Goal: Transaction & Acquisition: Purchase product/service

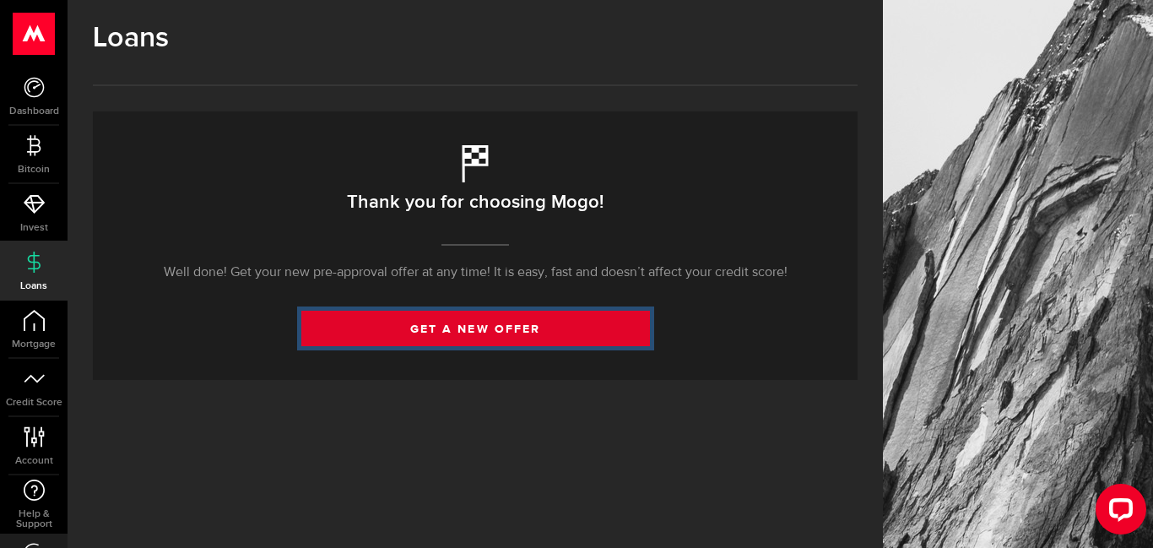
click at [499, 325] on link "get a new offer" at bounding box center [475, 328] width 349 height 35
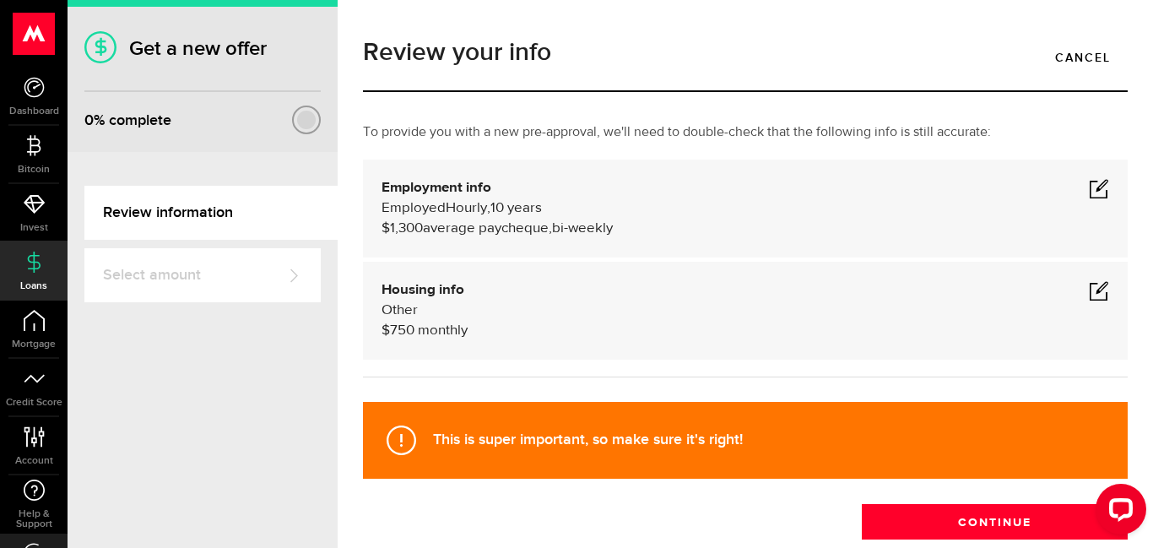
click at [1099, 290] on span at bounding box center [1099, 290] width 20 height 20
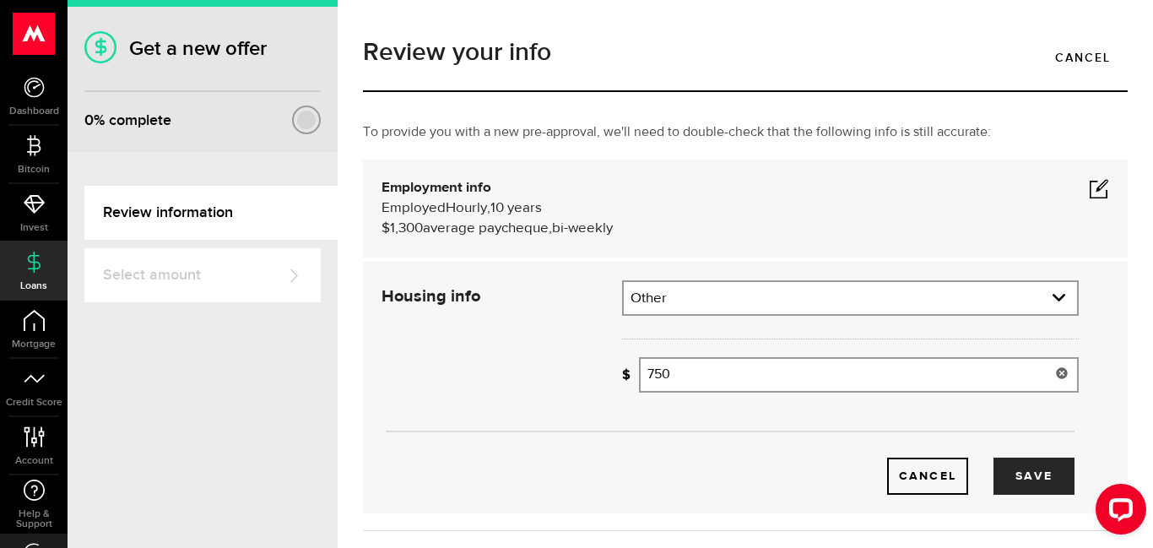
click at [705, 375] on input "750" at bounding box center [859, 374] width 440 height 35
type input "7"
click at [1045, 473] on button "Save" at bounding box center [1034, 476] width 81 height 37
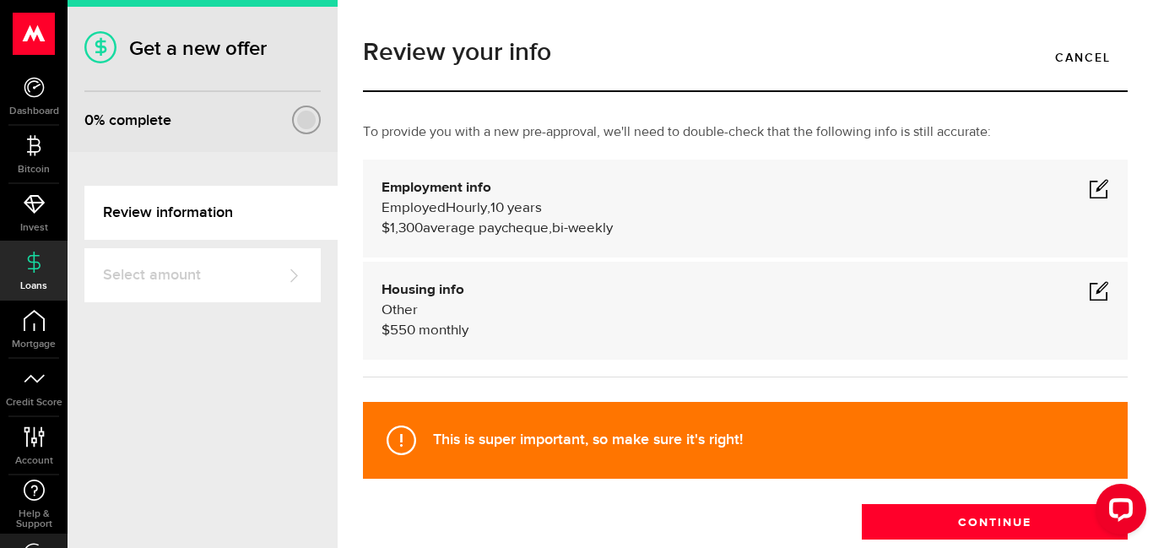
click at [1097, 292] on span at bounding box center [1099, 290] width 20 height 20
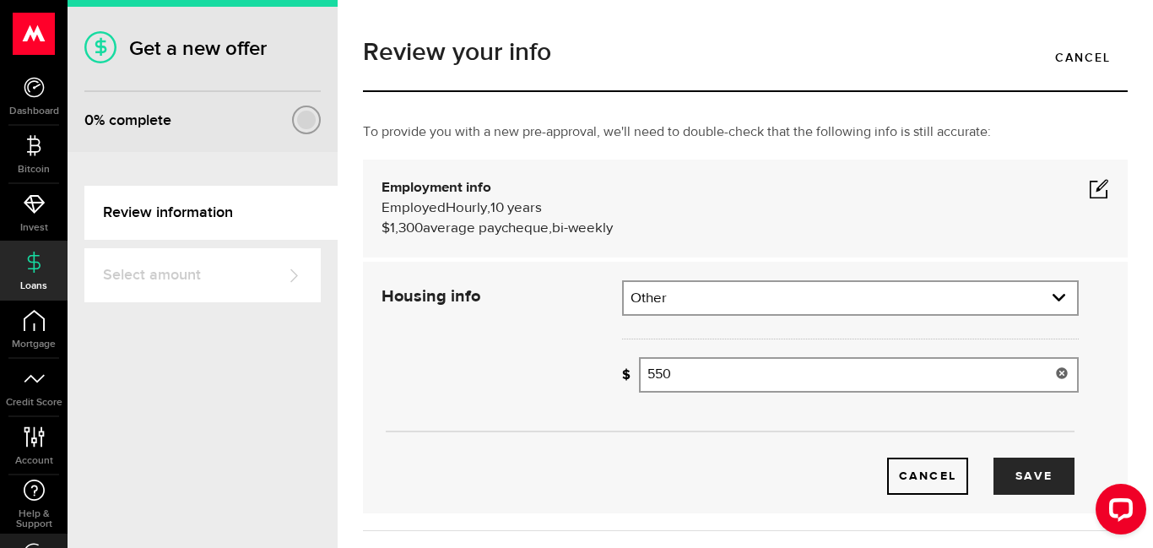
click at [679, 378] on input "550" at bounding box center [859, 374] width 440 height 35
type input "5"
type input "600"
click at [1025, 475] on button "Save" at bounding box center [1034, 476] width 81 height 37
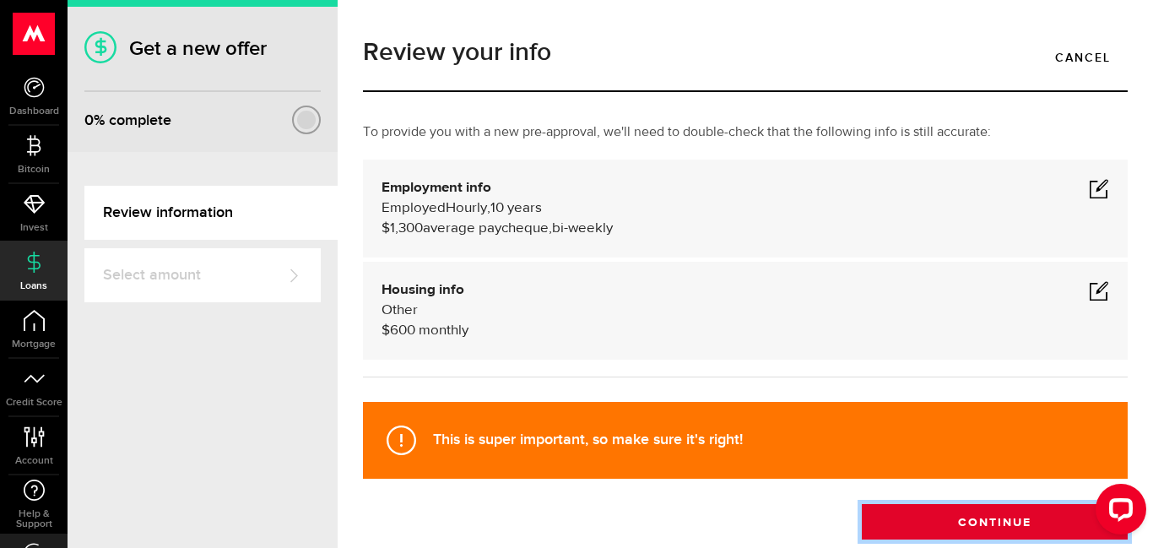
click at [1002, 520] on button "Continue" at bounding box center [995, 521] width 266 height 35
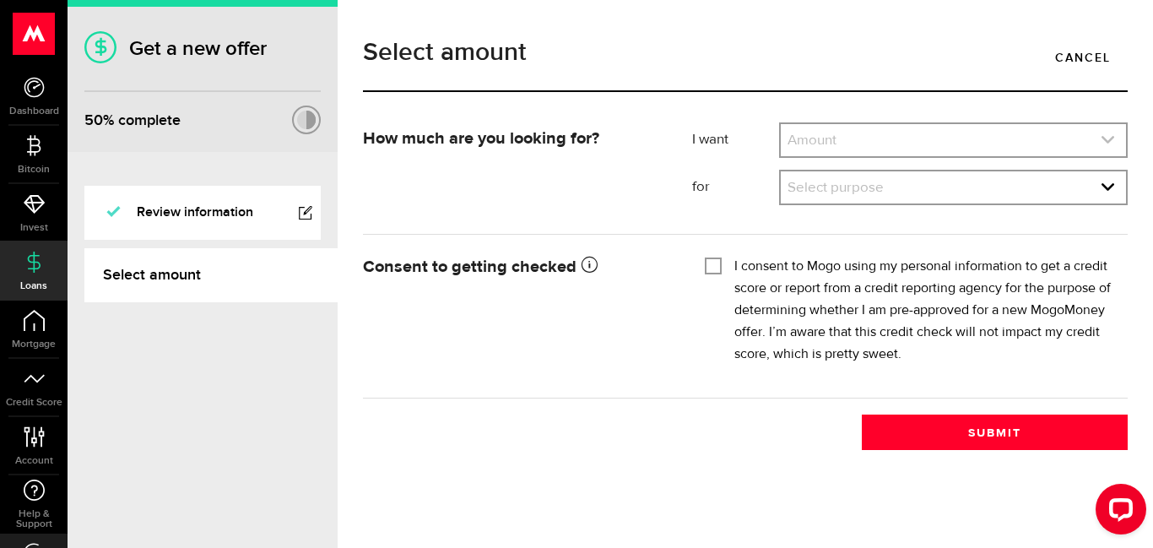
click at [862, 137] on link "expand select" at bounding box center [953, 140] width 345 height 32
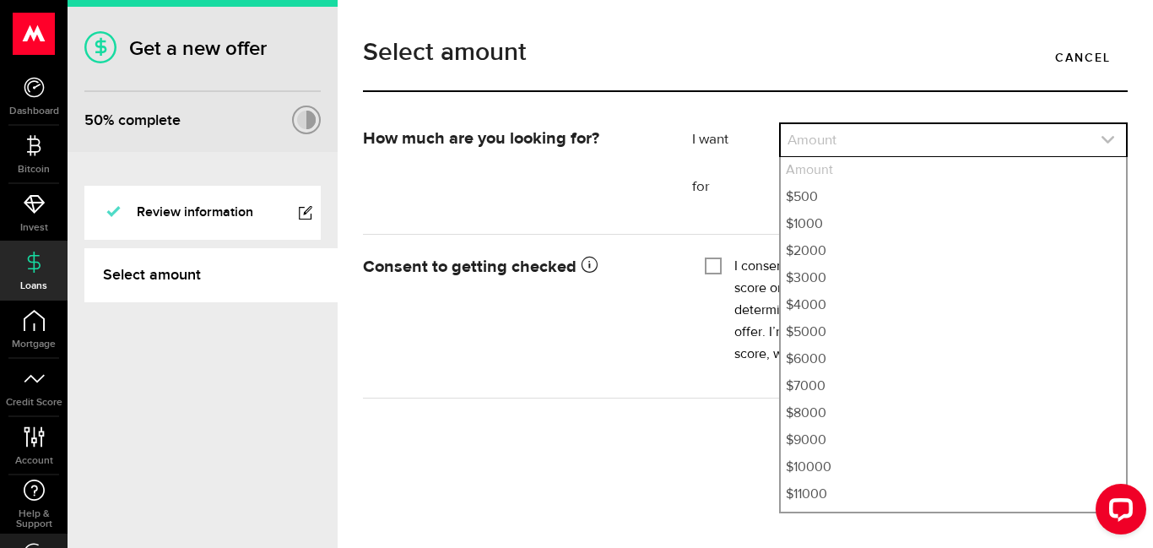
click at [850, 138] on link "expand select" at bounding box center [953, 140] width 345 height 32
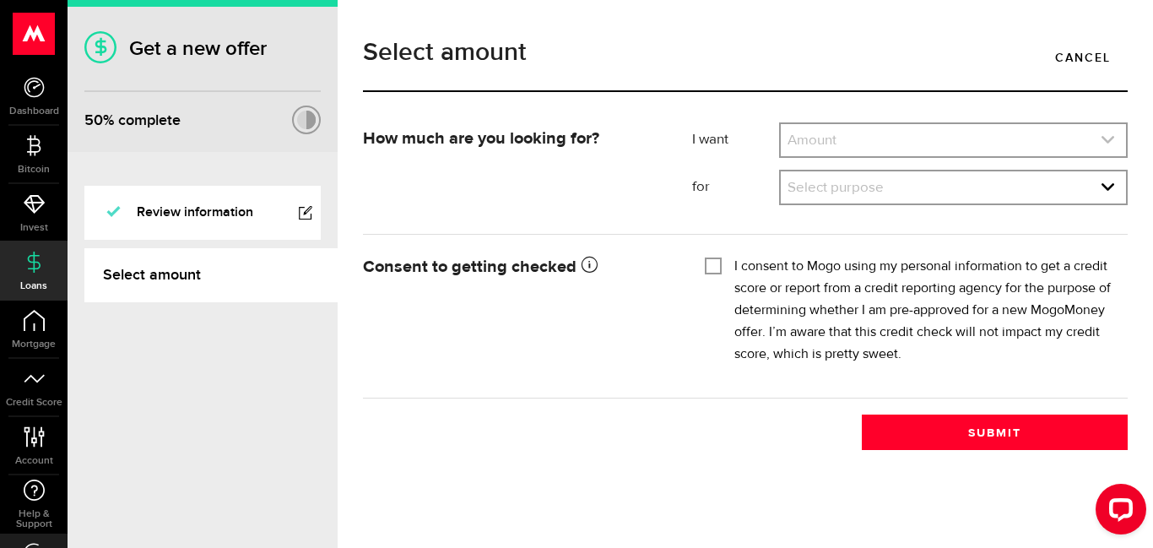
click at [849, 139] on link "expand select" at bounding box center [953, 140] width 345 height 32
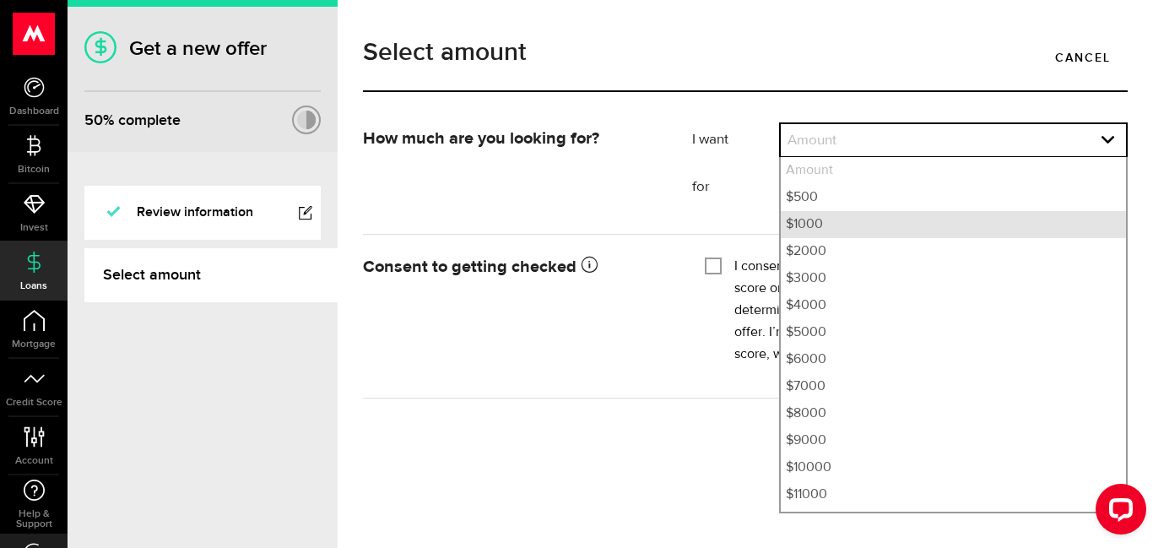
click at [822, 225] on li "$1000" at bounding box center [953, 224] width 345 height 27
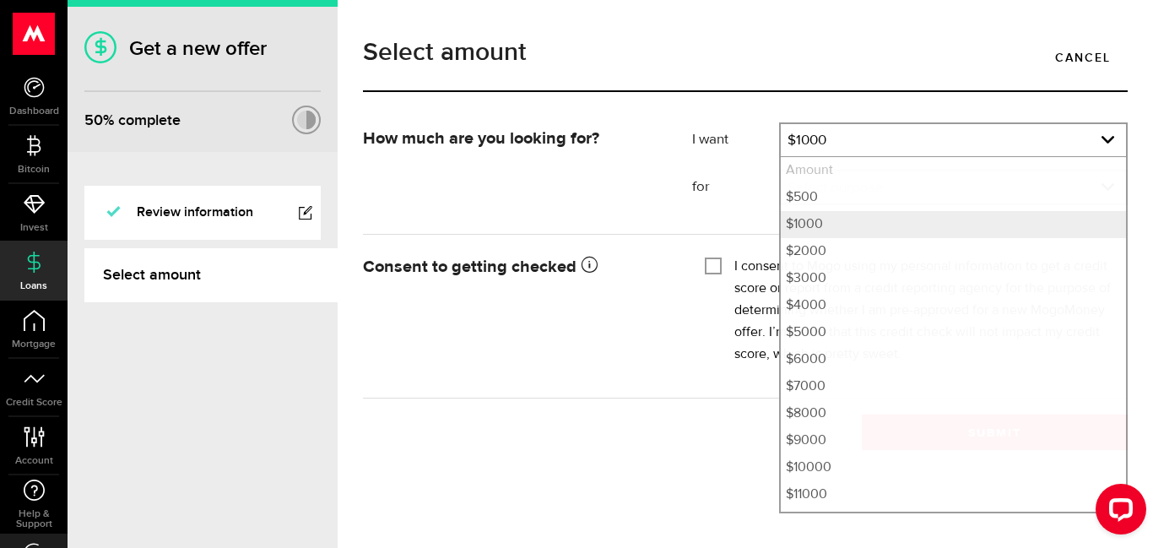
select select "1000"
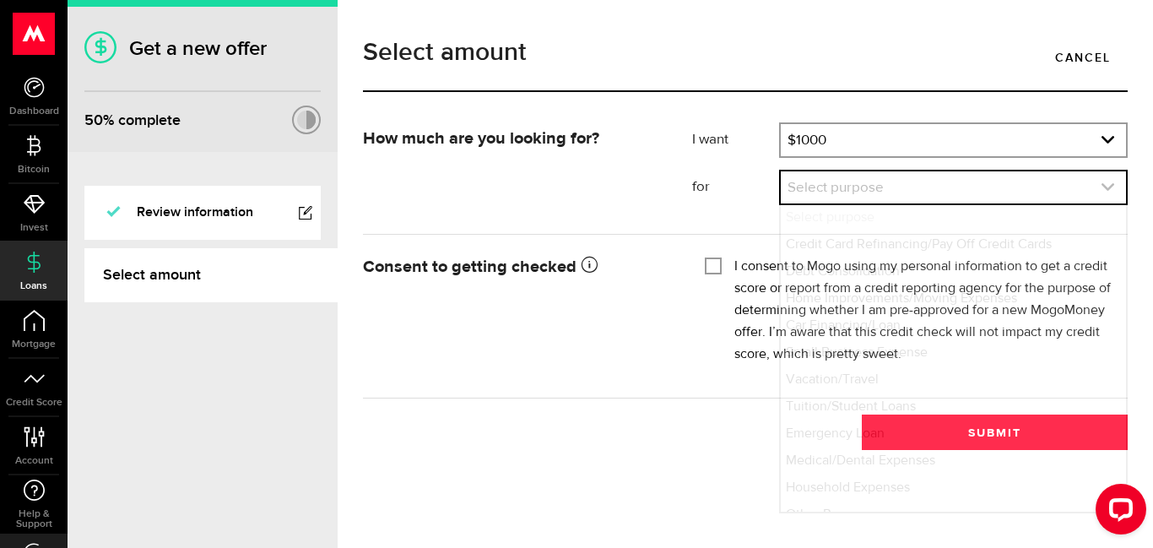
click at [846, 183] on link "expand select" at bounding box center [953, 187] width 345 height 32
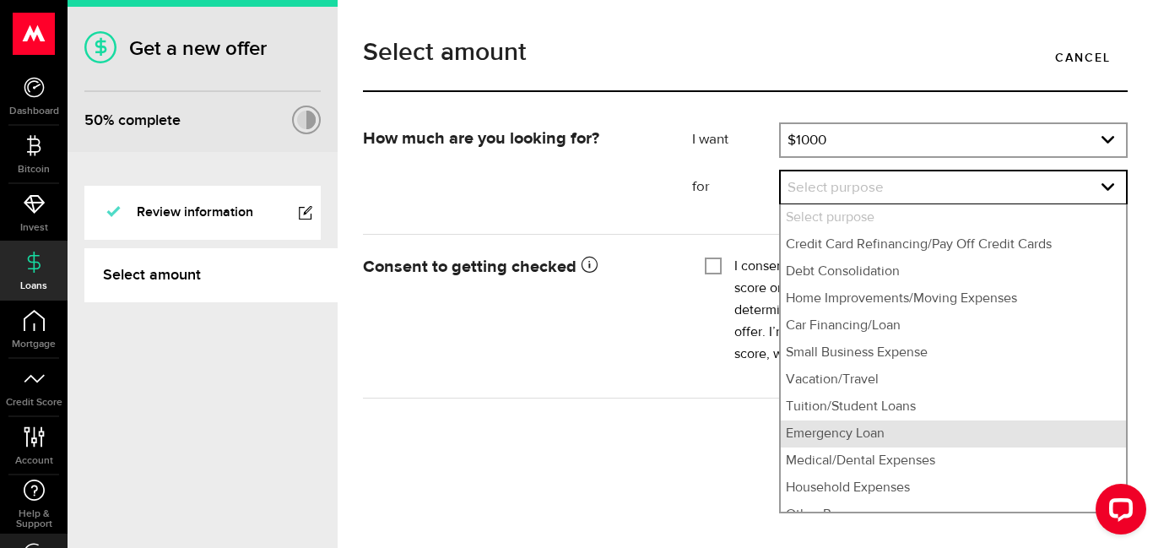
click at [874, 437] on li "Emergency Loan" at bounding box center [953, 434] width 345 height 27
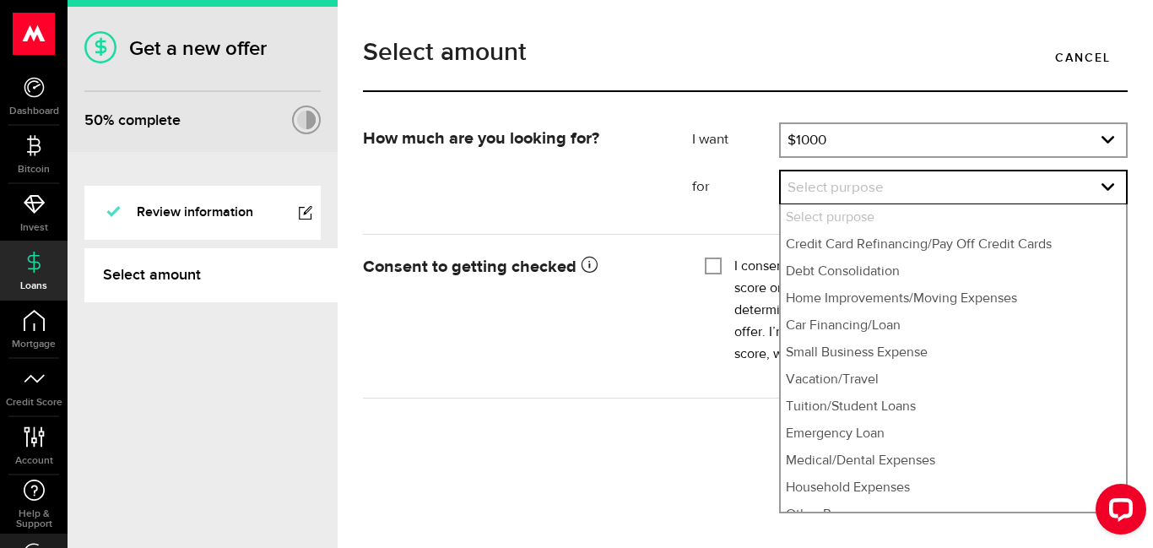
select select "Emergency Loan"
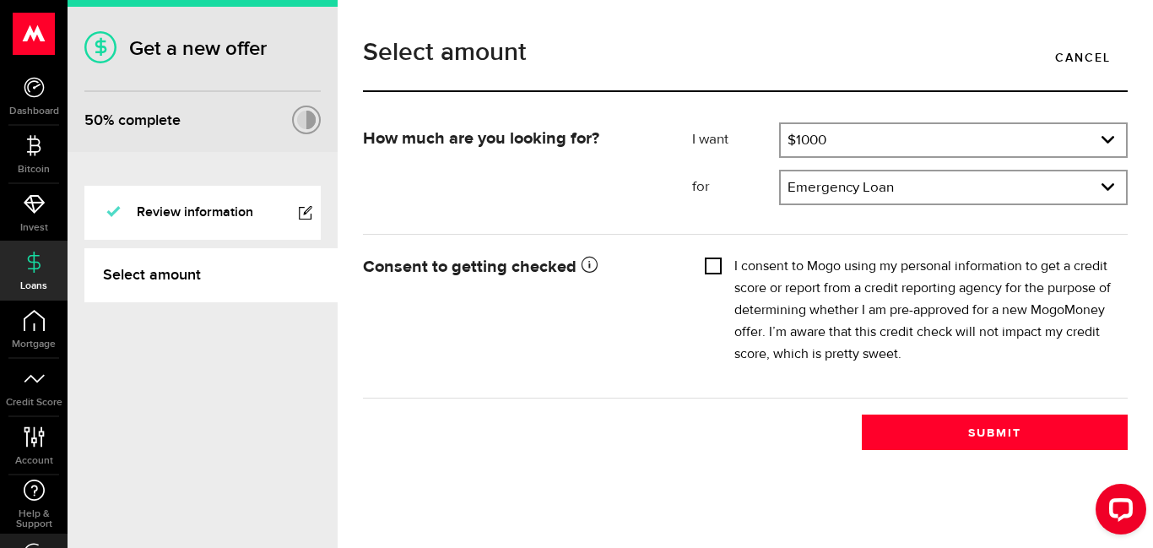
click at [715, 269] on input "I consent to Mogo using my personal information to get a credit score or report…" at bounding box center [713, 264] width 17 height 17
checkbox input "true"
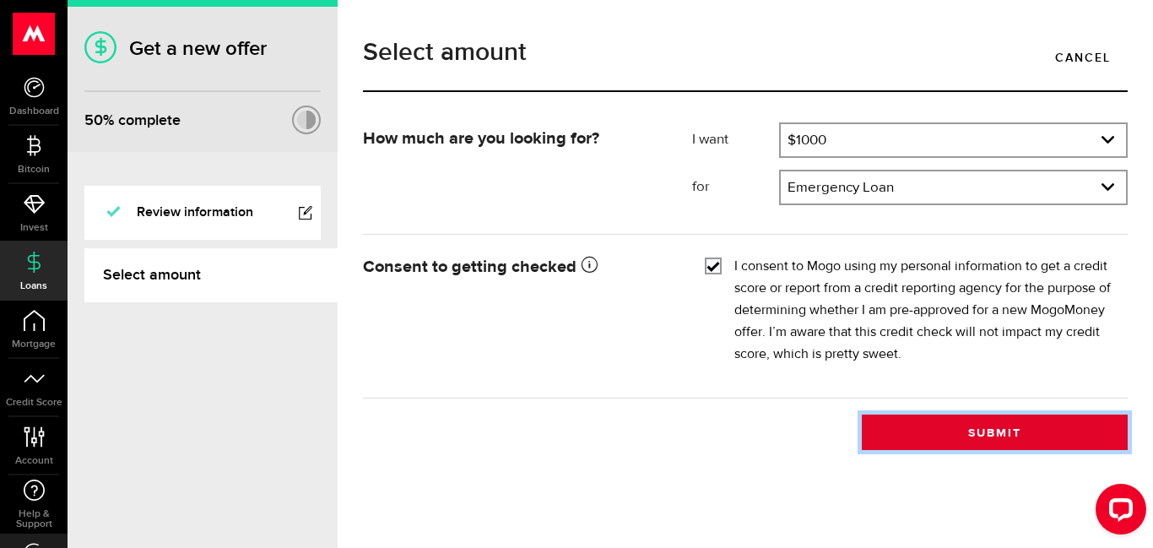
click at [964, 432] on button "Submit" at bounding box center [995, 432] width 266 height 35
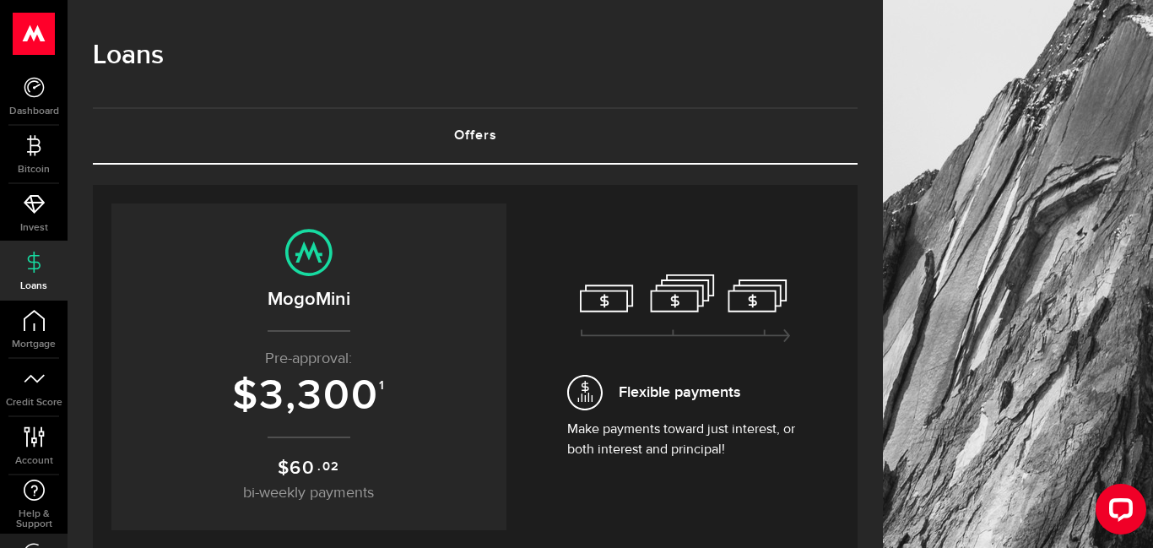
click at [31, 267] on icon at bounding box center [34, 262] width 21 height 21
click at [44, 398] on span "Credit Score" at bounding box center [34, 403] width 68 height 10
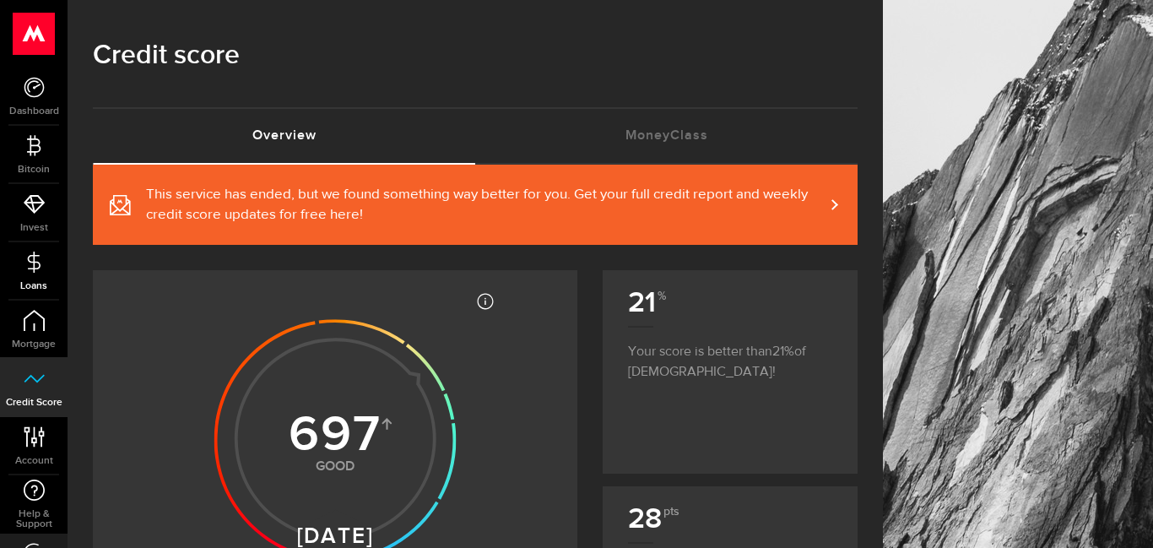
click at [35, 268] on use at bounding box center [33, 261] width 13 height 21
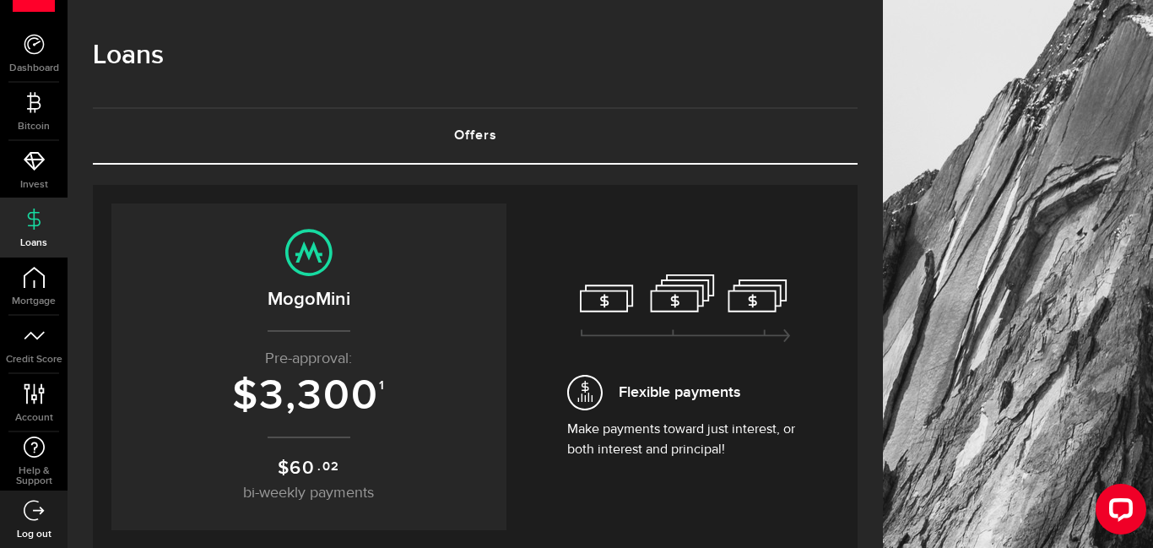
scroll to position [44, 0]
click at [1119, 508] on icon "Open LiveChat chat widget" at bounding box center [1122, 508] width 16 height 11
click at [455, 68] on h1 "Loans" at bounding box center [475, 56] width 765 height 44
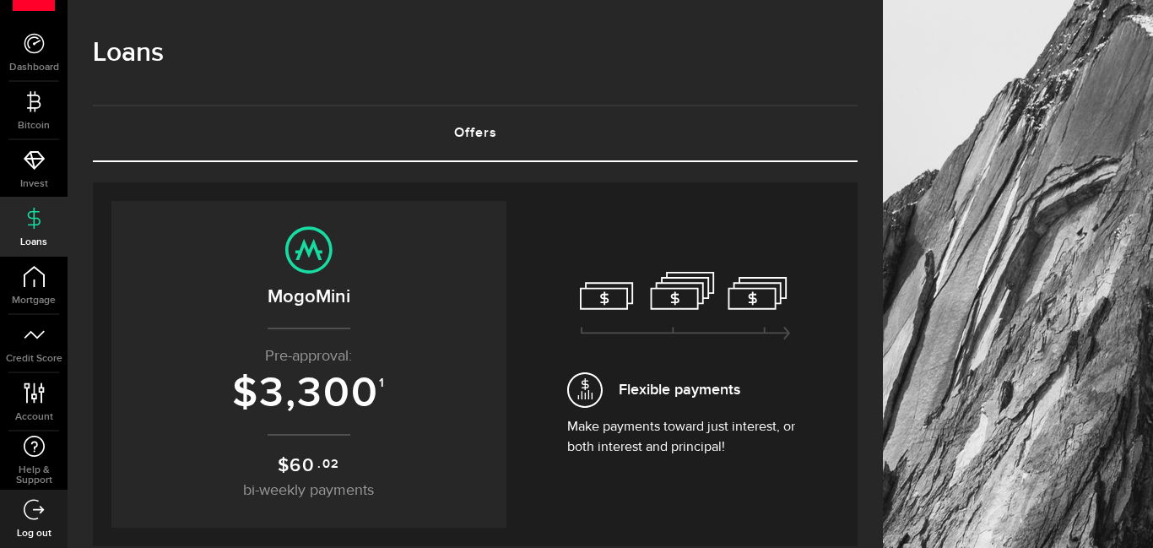
scroll to position [0, 0]
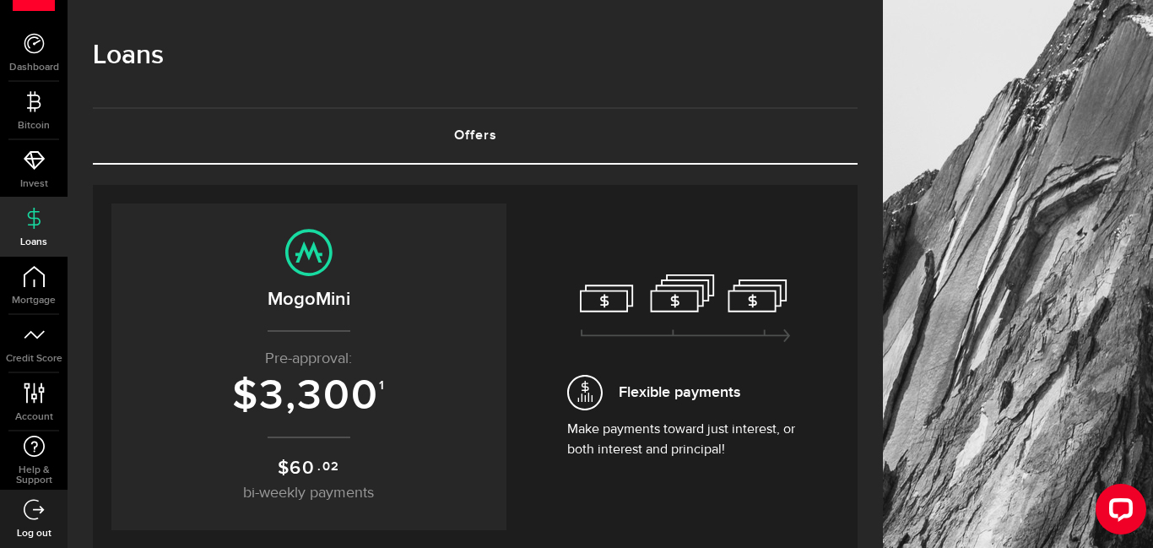
click at [833, 77] on h1 "Loans" at bounding box center [475, 56] width 765 height 44
click at [32, 52] on use at bounding box center [34, 43] width 20 height 20
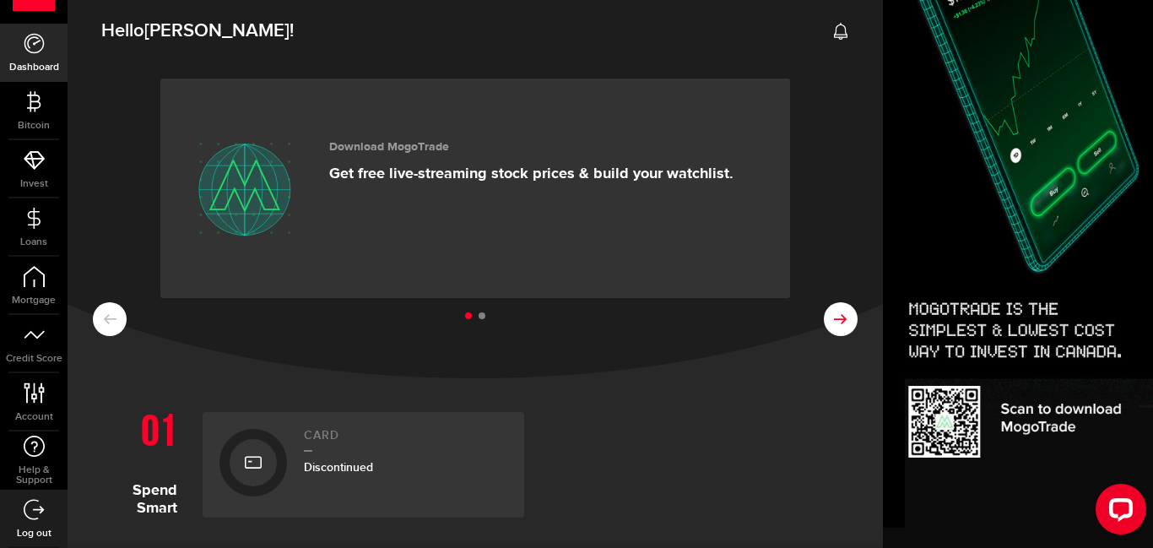
click at [840, 314] on use at bounding box center [840, 319] width 13 height 10
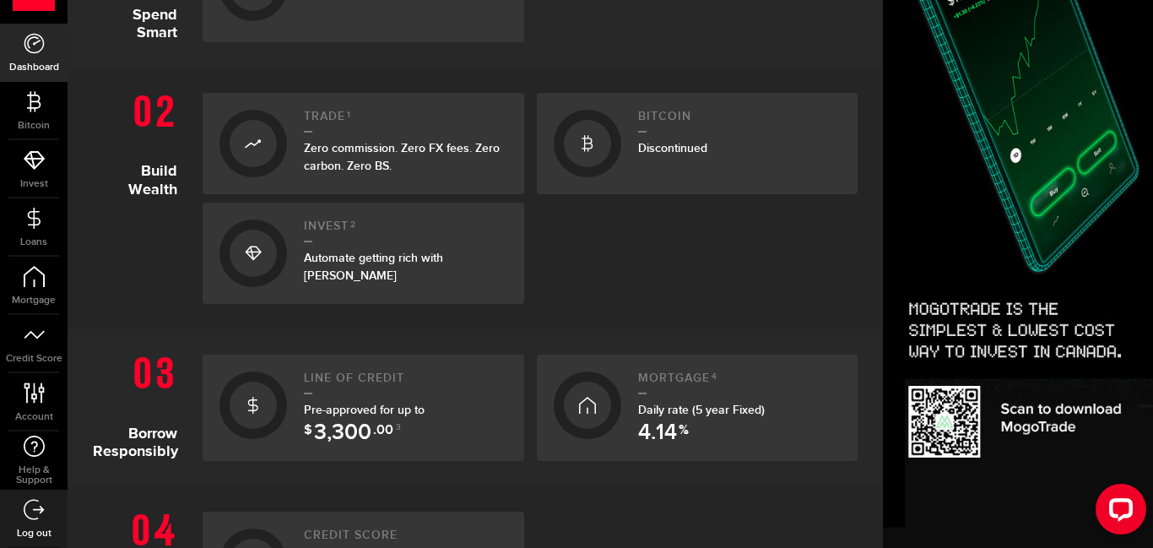
scroll to position [473, 0]
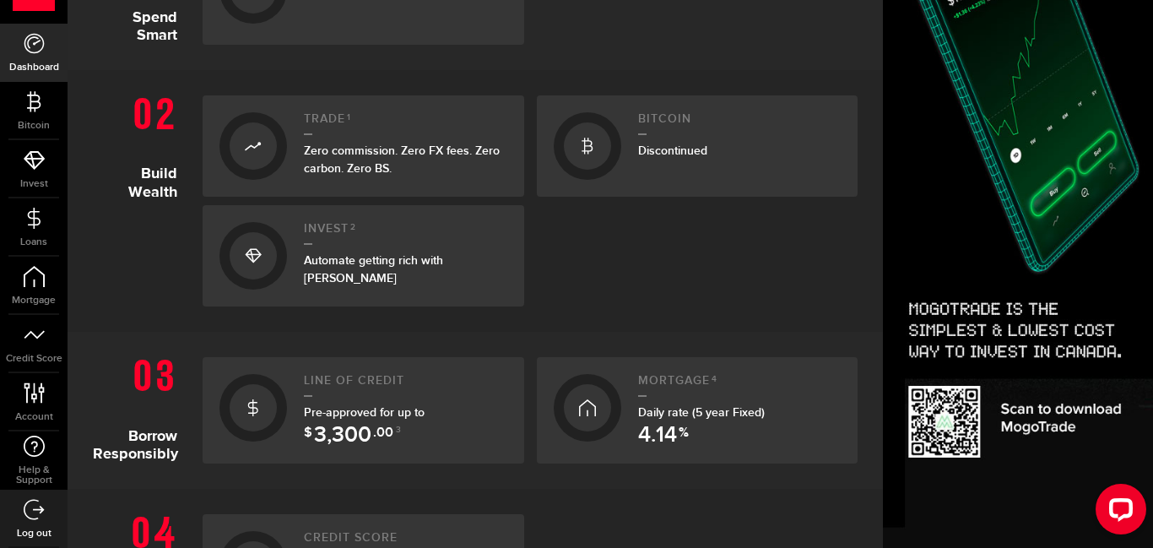
click at [326, 407] on span "Pre-approved for up to $ 3,300 .00 3" at bounding box center [364, 421] width 121 height 32
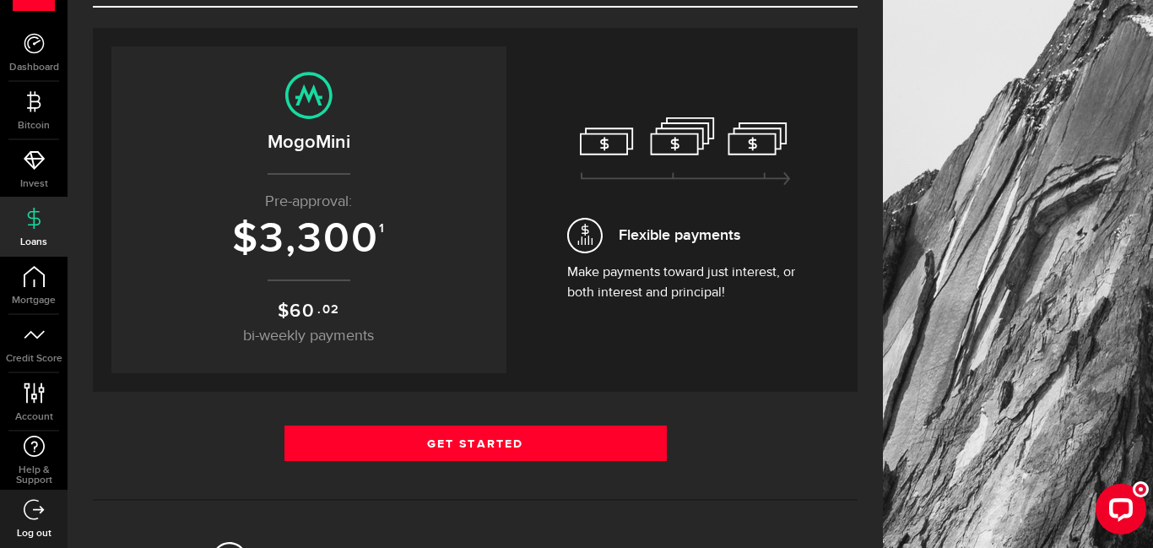
scroll to position [169, 0]
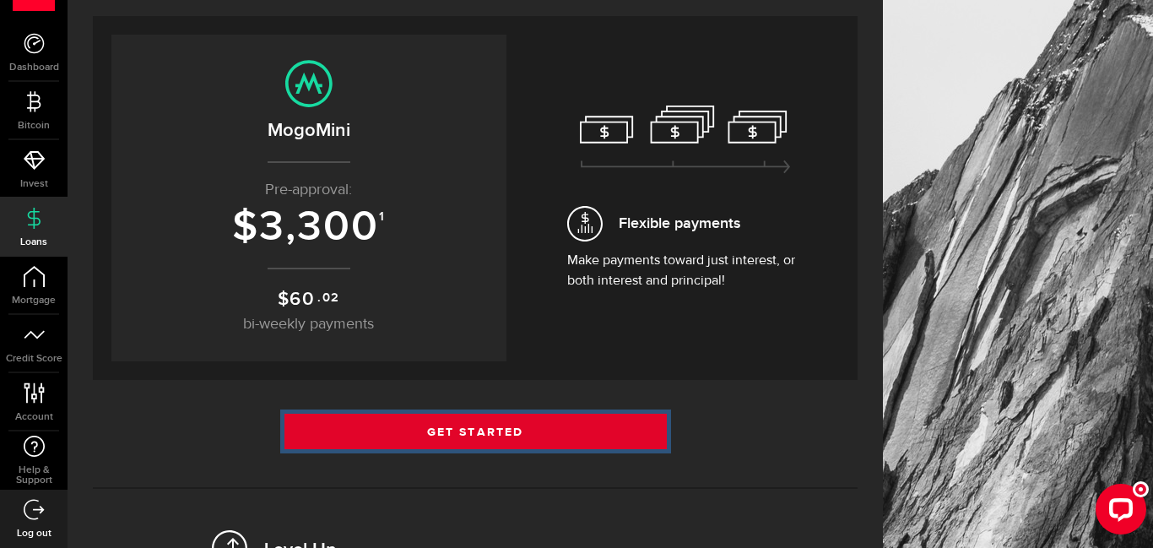
click at [462, 432] on link "Get Started" at bounding box center [476, 431] width 383 height 35
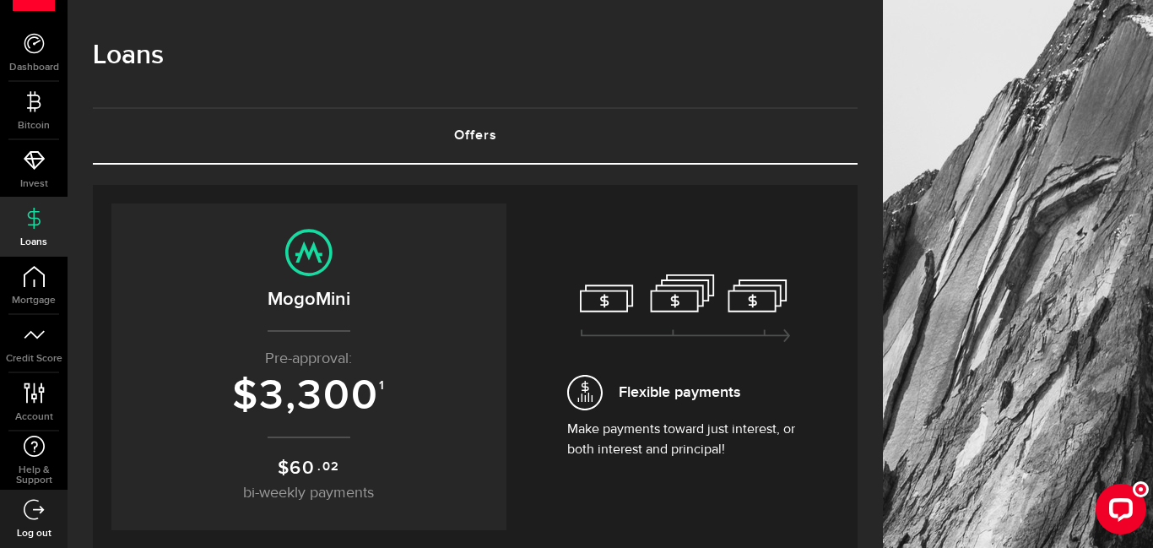
click at [649, 353] on div "Flexible payments Make payments toward just interest, or both interest and prin…" at bounding box center [685, 367] width 236 height 186
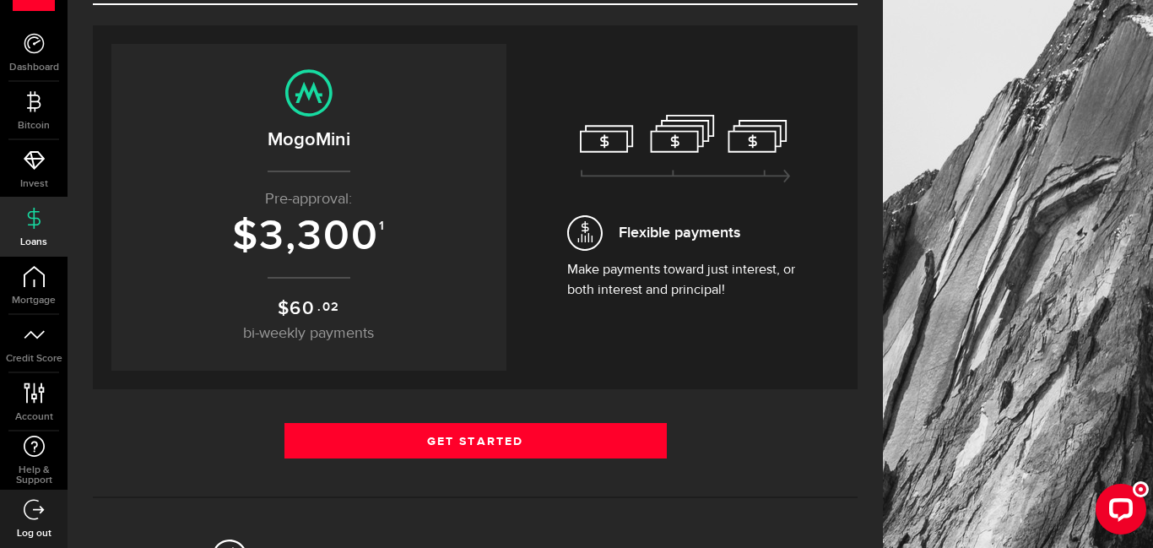
scroll to position [169, 0]
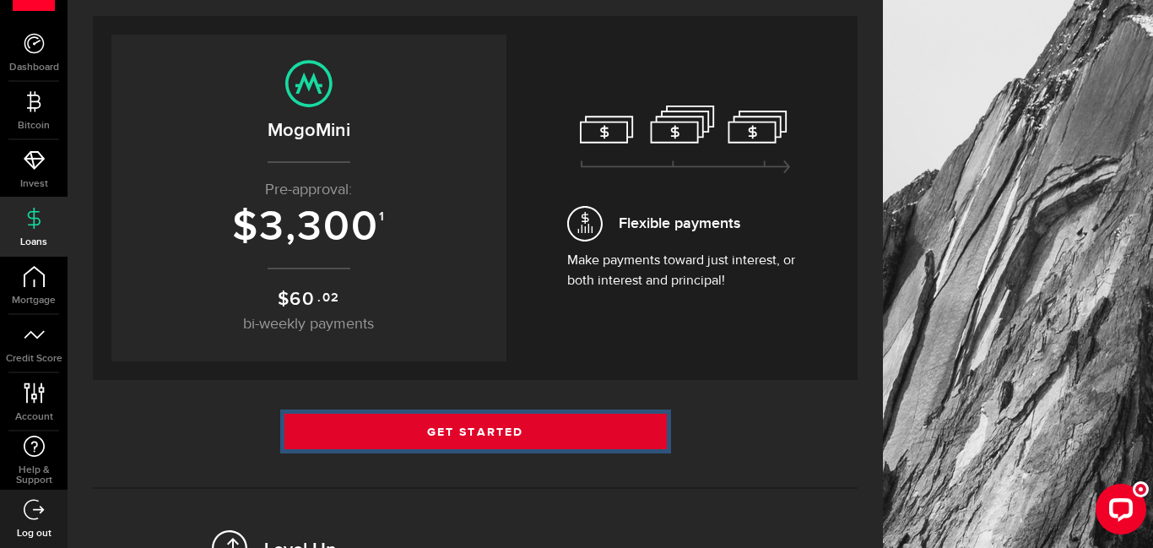
click at [467, 428] on link "Get Started" at bounding box center [476, 431] width 383 height 35
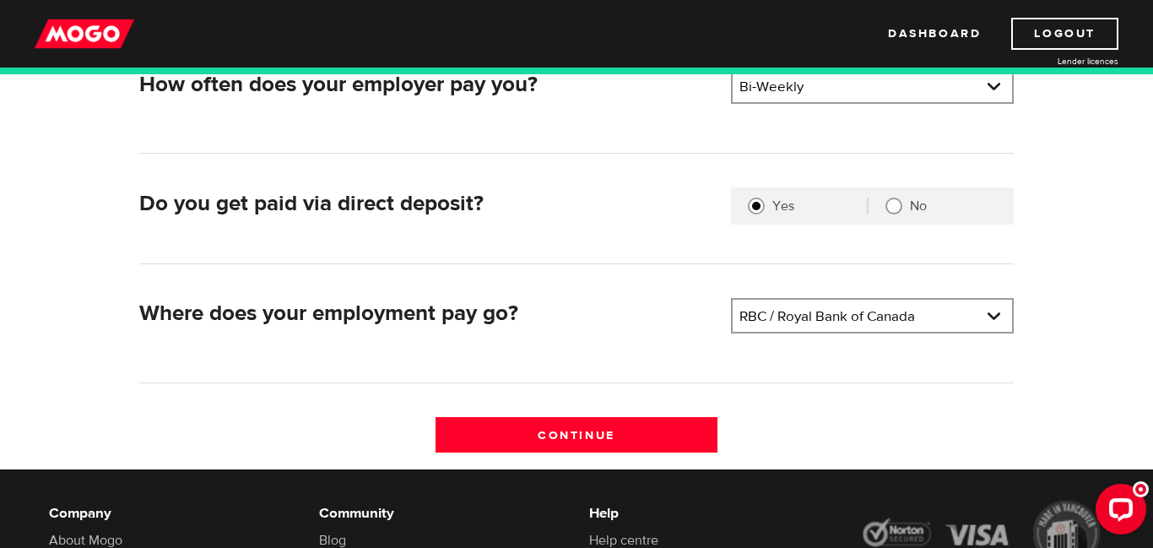
scroll to position [405, 0]
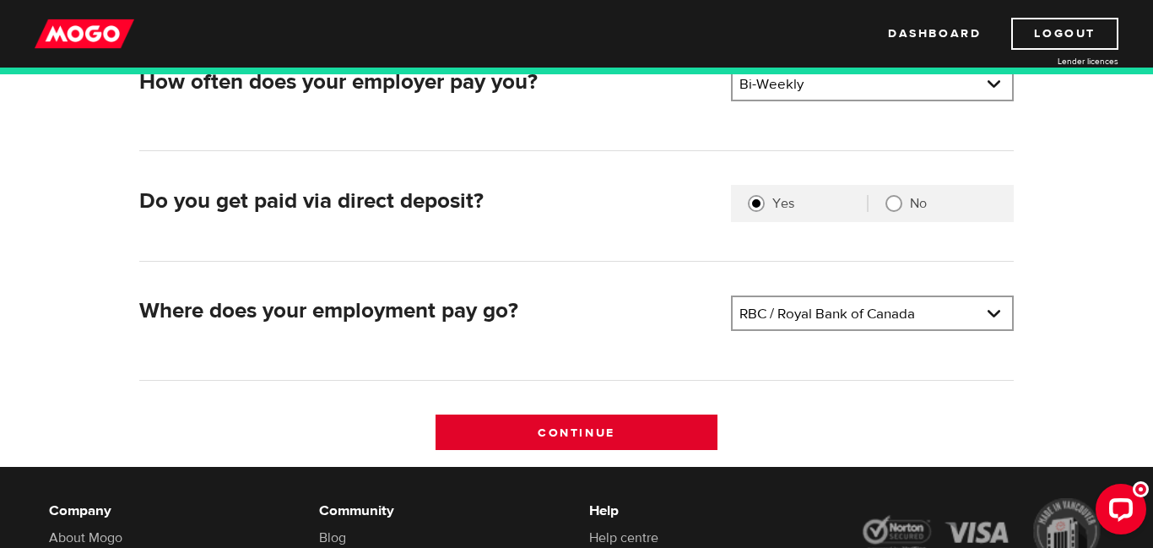
click at [614, 435] on input "Continue" at bounding box center [577, 432] width 283 height 35
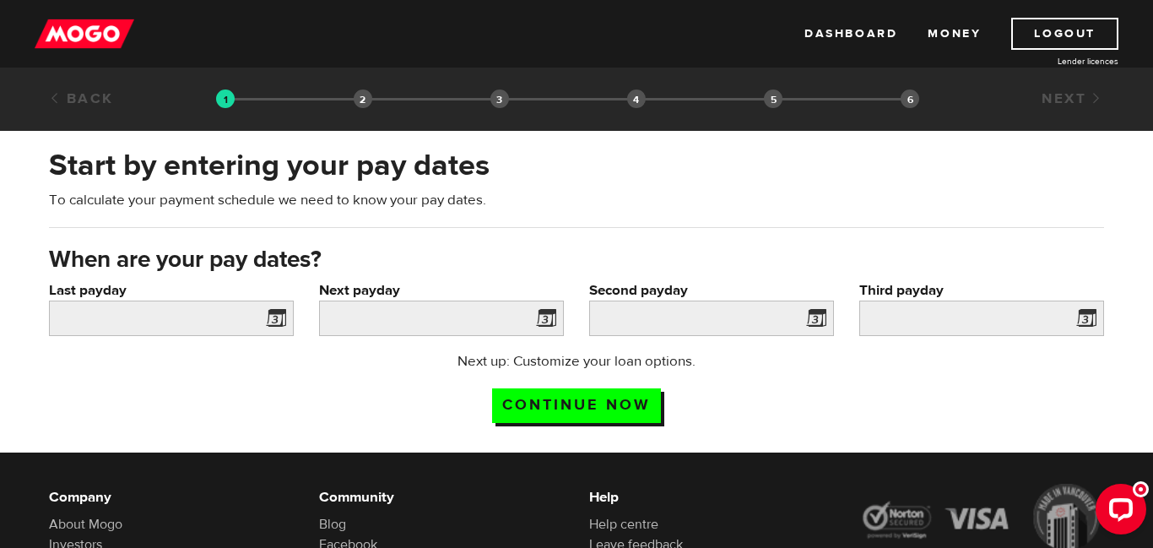
click at [276, 318] on span at bounding box center [272, 320] width 25 height 27
click at [264, 318] on span at bounding box center [272, 320] width 25 height 27
click at [280, 314] on span at bounding box center [272, 320] width 25 height 27
click at [277, 322] on span at bounding box center [272, 320] width 25 height 27
click at [270, 321] on span at bounding box center [272, 320] width 25 height 27
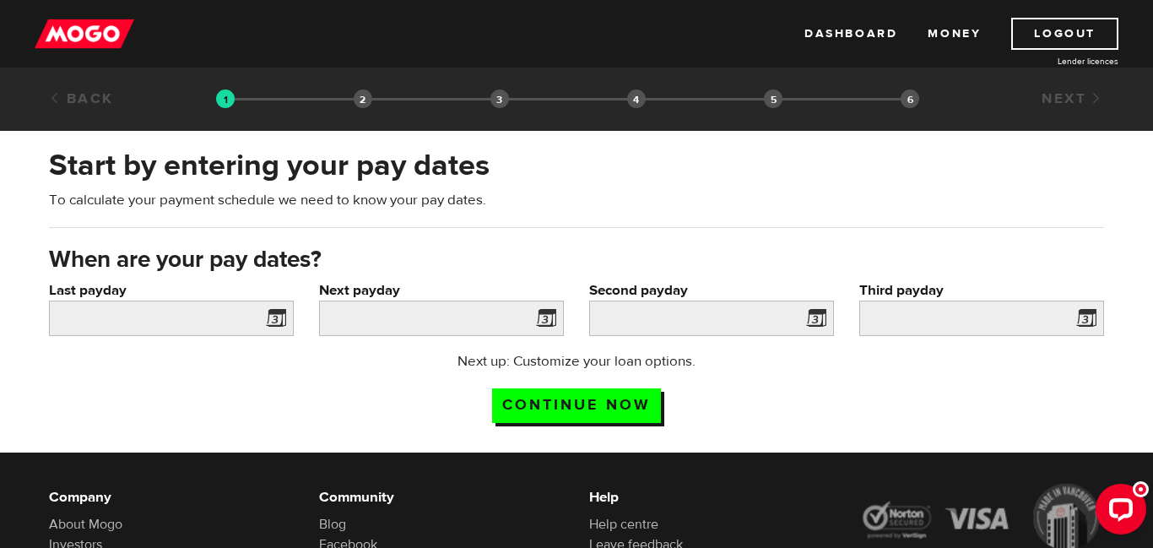
click at [270, 321] on span at bounding box center [272, 320] width 25 height 27
click at [273, 319] on span at bounding box center [272, 320] width 25 height 27
click at [223, 318] on input "Last payday" at bounding box center [171, 318] width 245 height 35
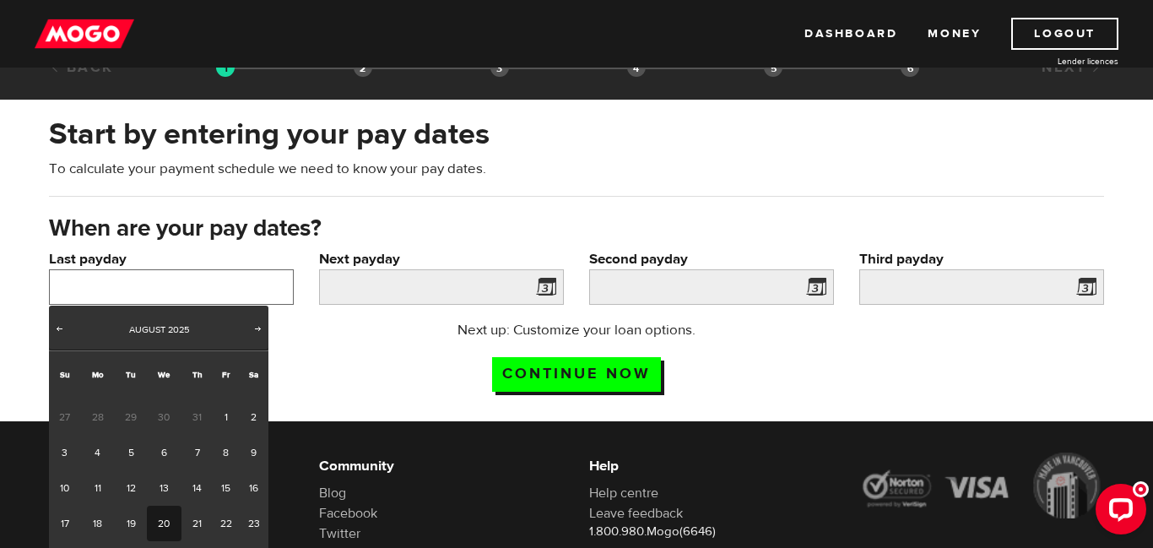
scroll to position [34, 0]
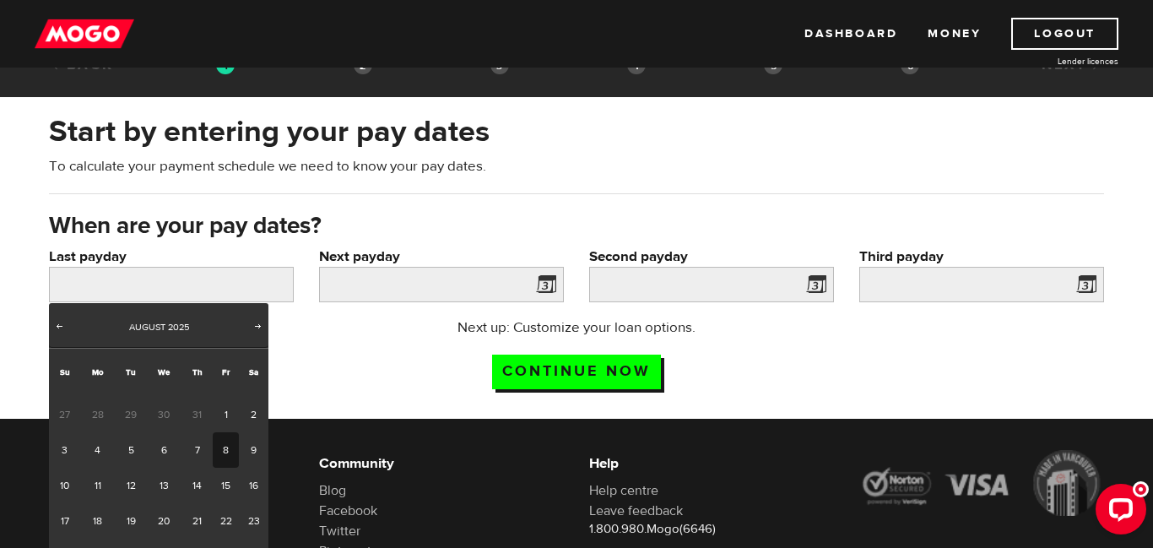
click at [225, 448] on link "8" at bounding box center [226, 449] width 26 height 35
type input "2025/08/08"
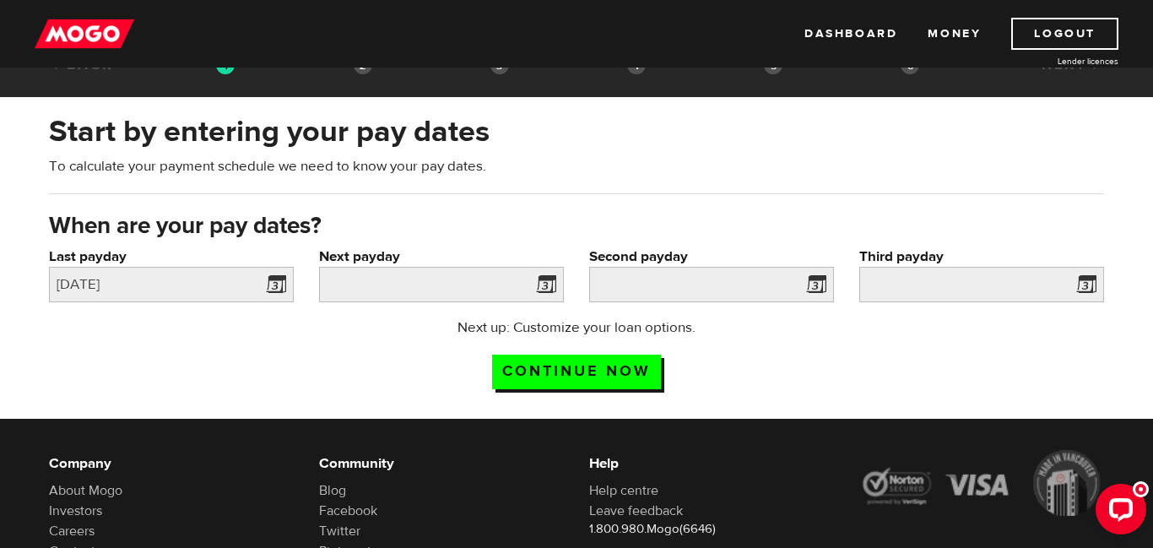
click at [548, 285] on span at bounding box center [542, 287] width 25 height 27
click at [441, 284] on input "Next payday" at bounding box center [441, 284] width 245 height 35
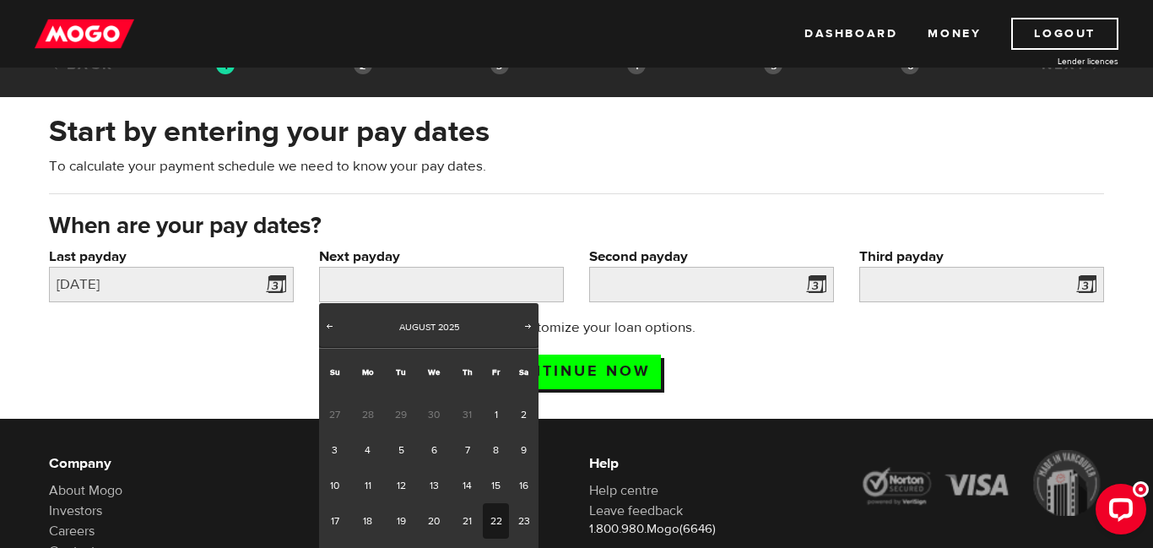
click at [497, 518] on link "22" at bounding box center [496, 520] width 26 height 35
type input "2025/08/22"
type input "2025/9/5"
type input "2025/9/19"
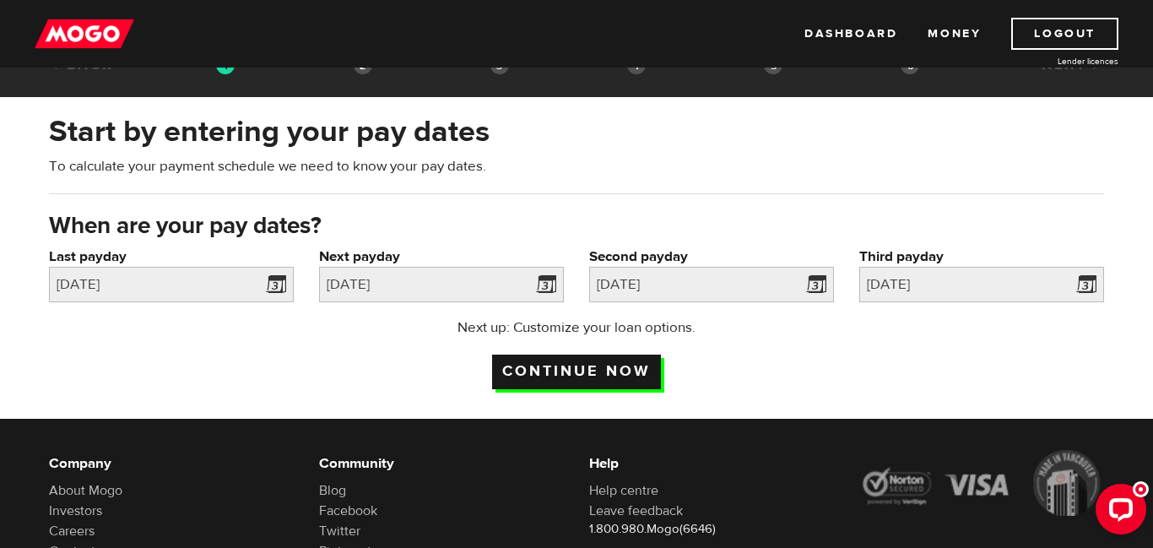
click at [591, 365] on input "Continue now" at bounding box center [576, 372] width 169 height 35
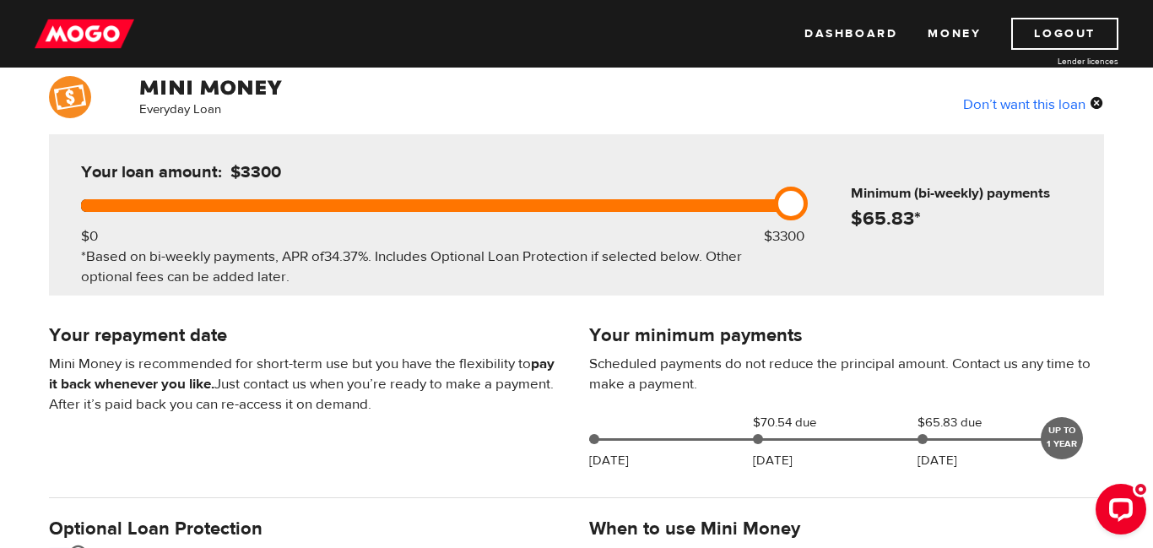
scroll to position [135, 0]
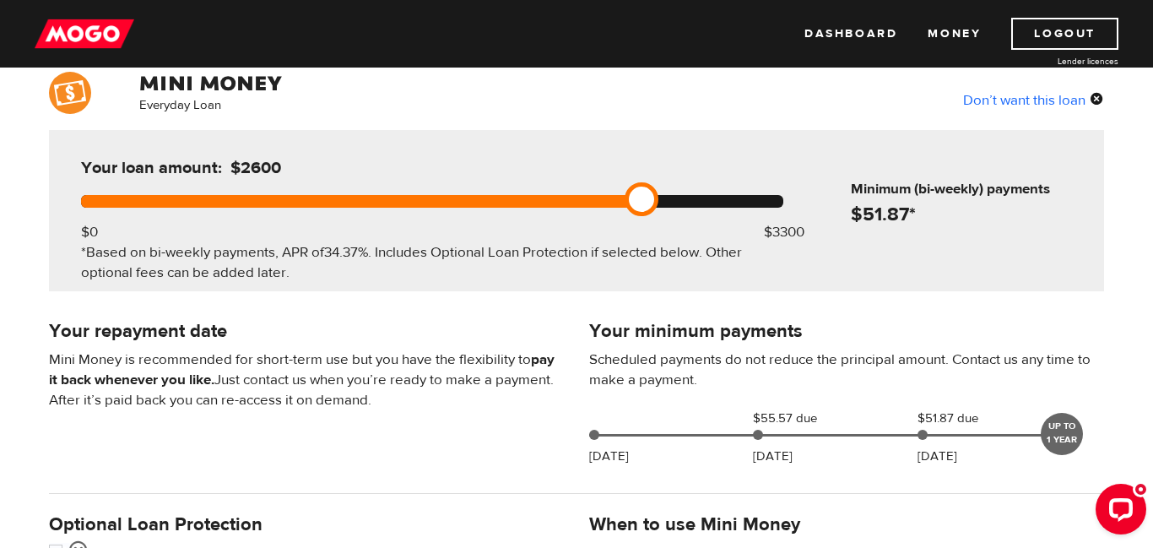
drag, startPoint x: 791, startPoint y: 200, endPoint x: 653, endPoint y: 209, distance: 138.8
click at [653, 209] on link at bounding box center [642, 199] width 34 height 34
drag, startPoint x: 645, startPoint y: 200, endPoint x: 544, endPoint y: 209, distance: 101.7
click at [544, 209] on link at bounding box center [557, 199] width 34 height 34
click at [440, 205] on div at bounding box center [432, 201] width 703 height 13
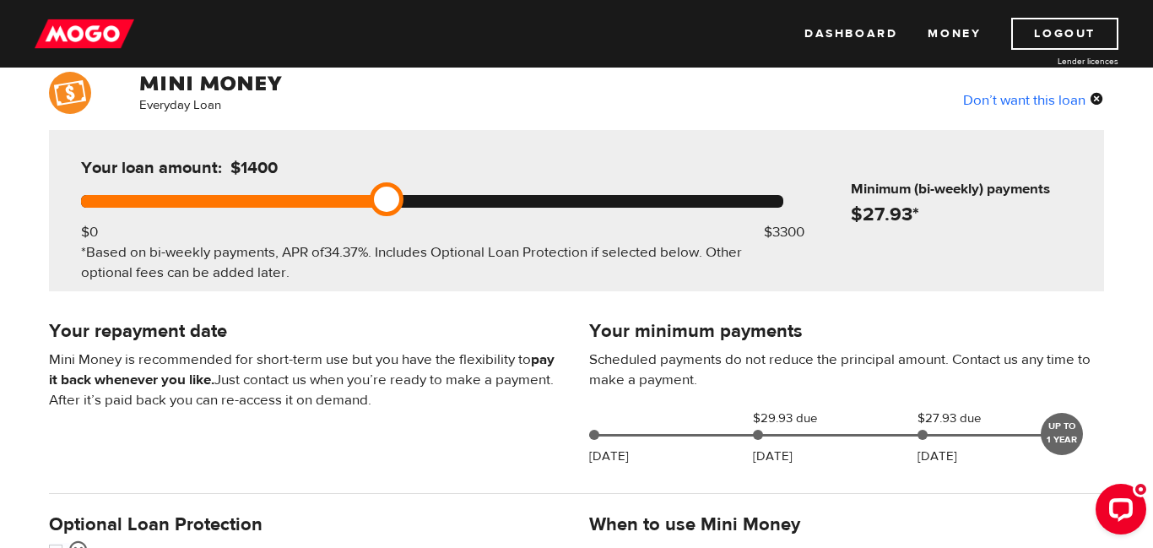
click at [372, 207] on div at bounding box center [432, 201] width 703 height 13
click at [323, 208] on div at bounding box center [230, 201] width 298 height 13
click at [280, 203] on div at bounding box center [209, 201] width 256 height 13
click at [249, 203] on div at bounding box center [432, 201] width 703 height 13
click at [235, 205] on div at bounding box center [166, 201] width 171 height 13
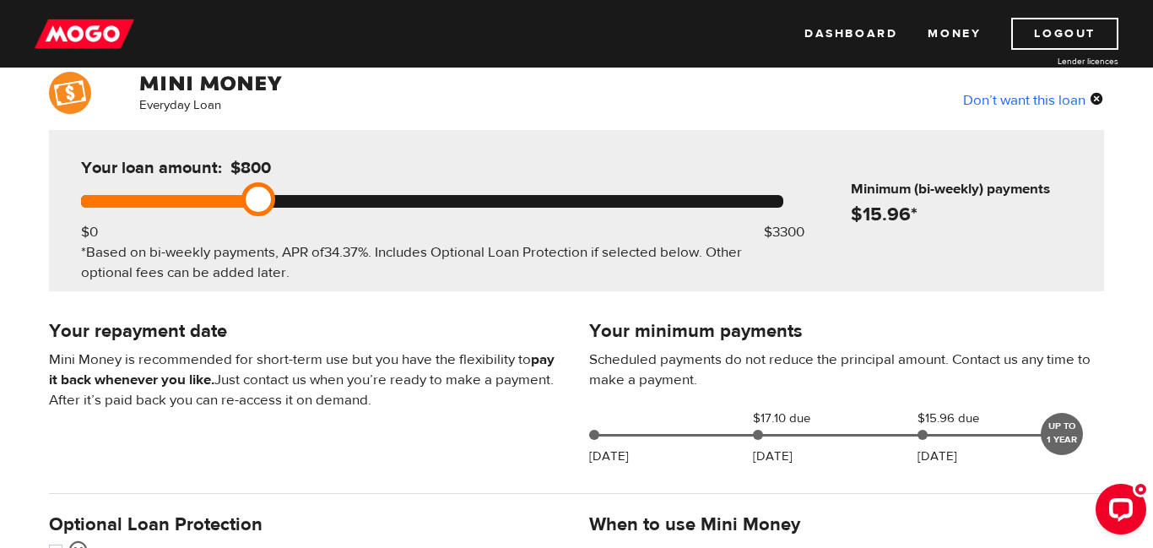
click at [230, 205] on div at bounding box center [432, 201] width 703 height 13
click at [409, 409] on p "Mini Money is recommended for short-term use but you have the flexibility to pa…" at bounding box center [306, 380] width 515 height 61
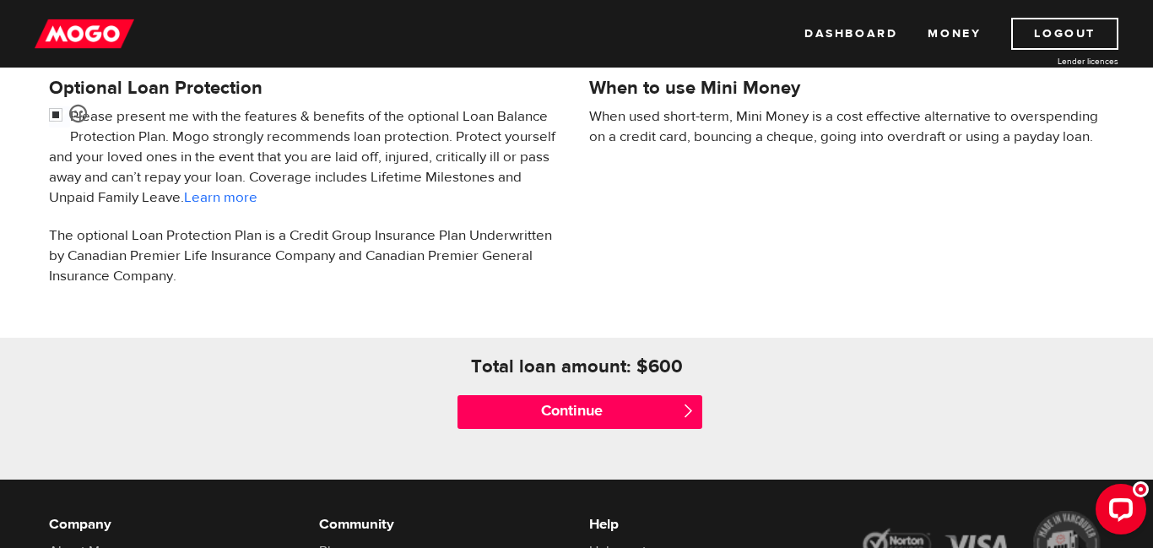
scroll to position [574, 0]
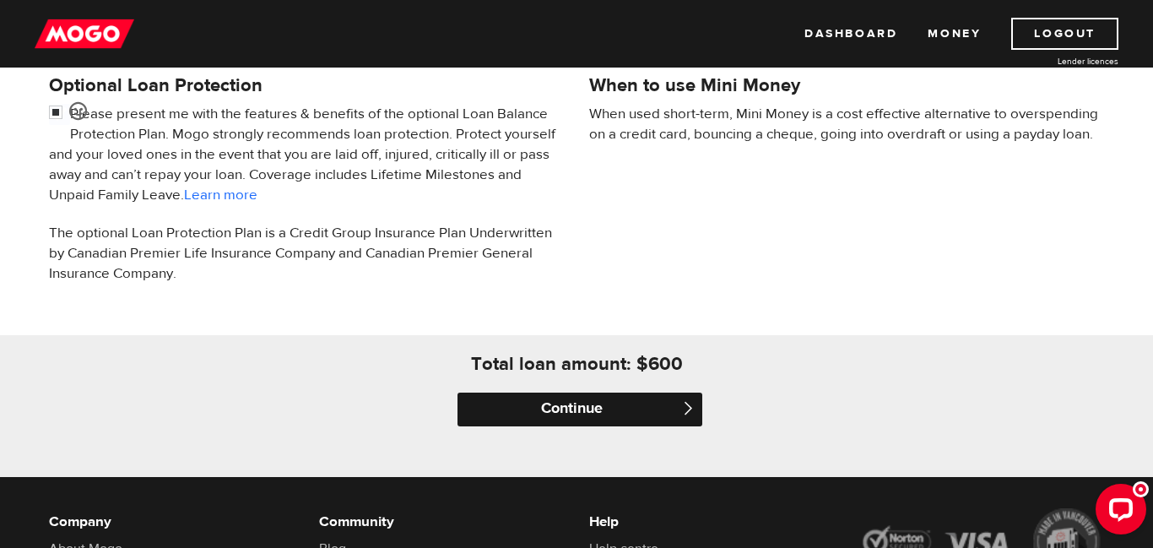
click at [589, 420] on input "Continue" at bounding box center [580, 410] width 245 height 34
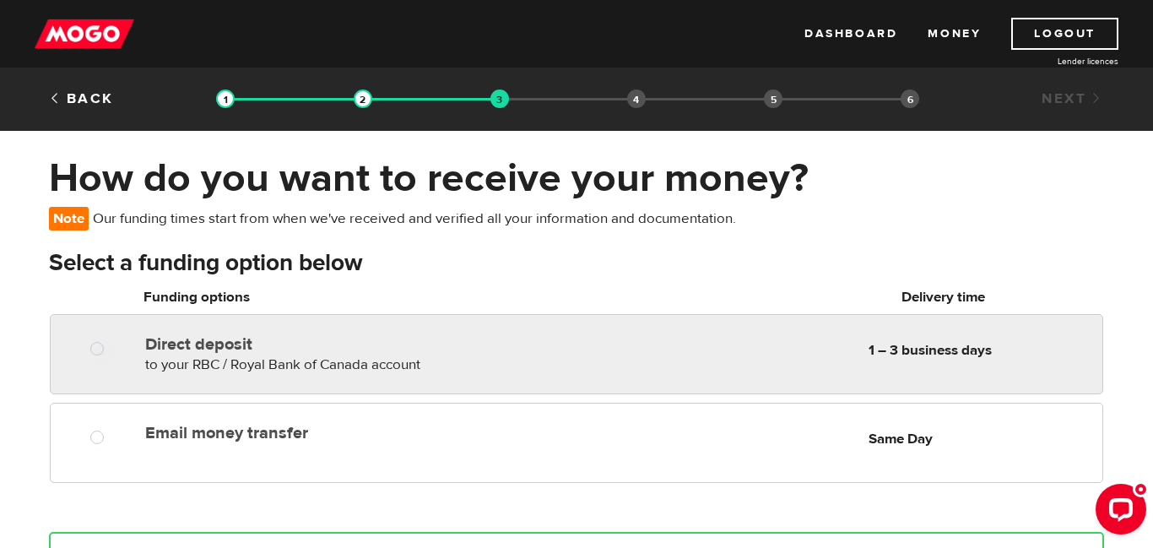
radio input "true"
click at [603, 361] on div "Direct deposit to your RBC / Royal Bank of Canada account Delivery in 1 – 3 bus…" at bounding box center [620, 351] width 964 height 47
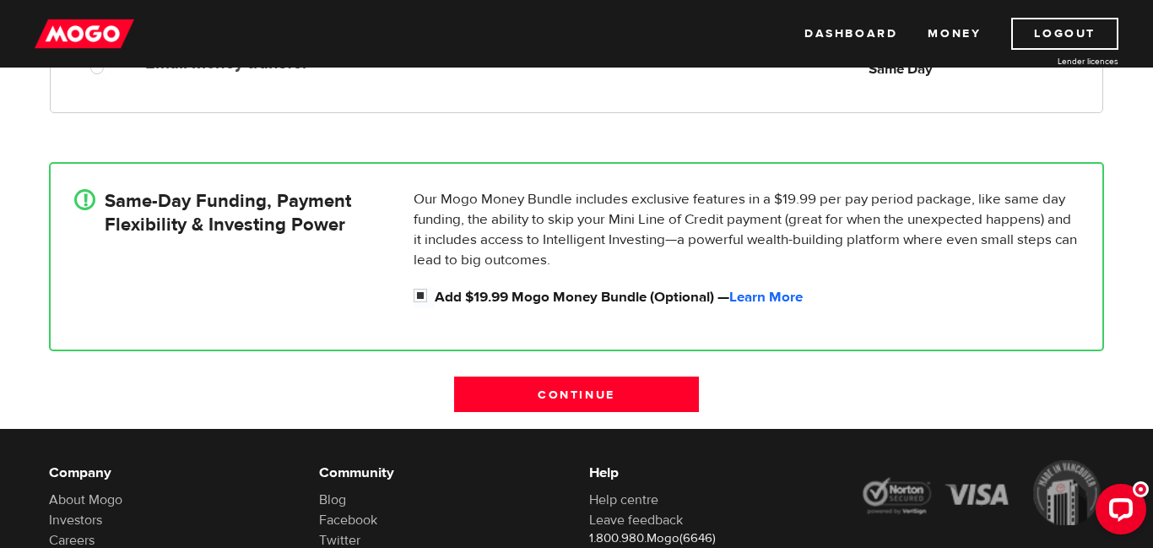
scroll to position [372, 0]
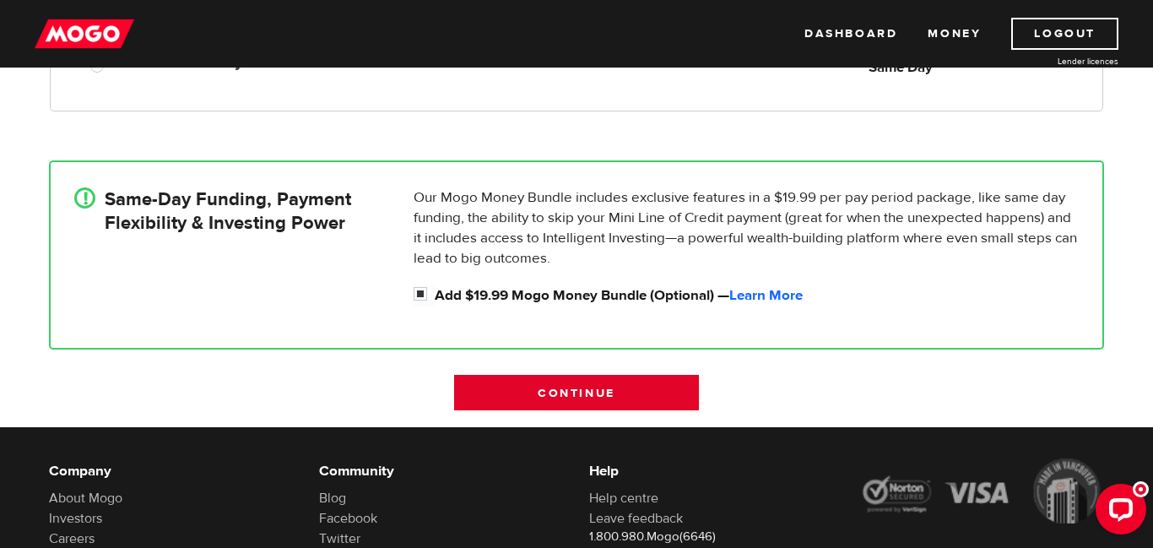
click at [613, 396] on input "Continue" at bounding box center [576, 392] width 245 height 35
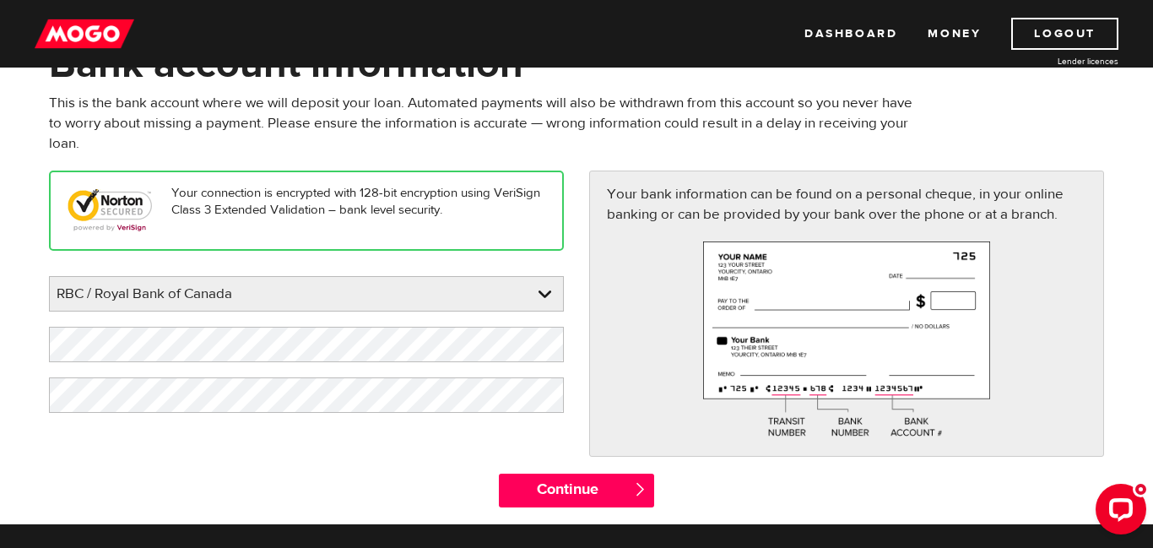
scroll to position [135, 0]
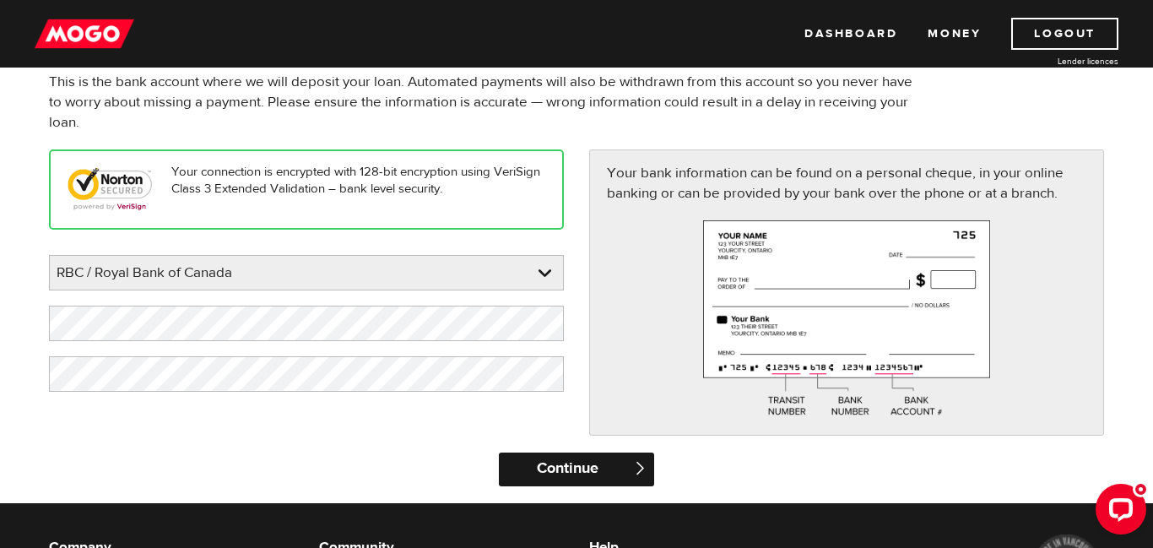
click at [557, 469] on input "Continue" at bounding box center [576, 470] width 155 height 34
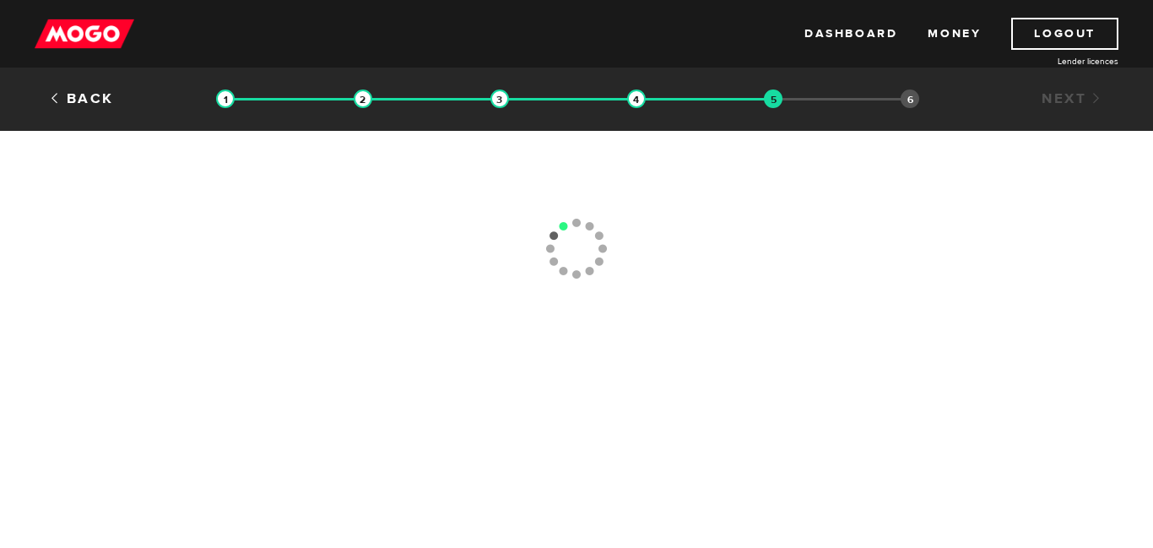
type input "[PHONE_NUMBER]"
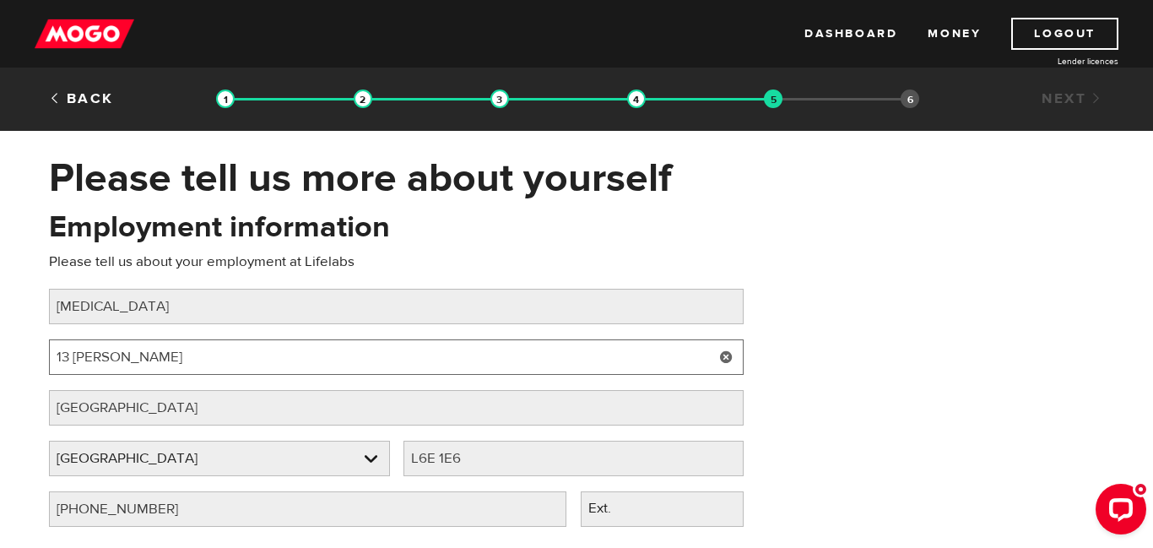
click at [214, 367] on input "13 Courtney Pk" at bounding box center [396, 356] width 695 height 35
type input "1"
type input "100 international blvd"
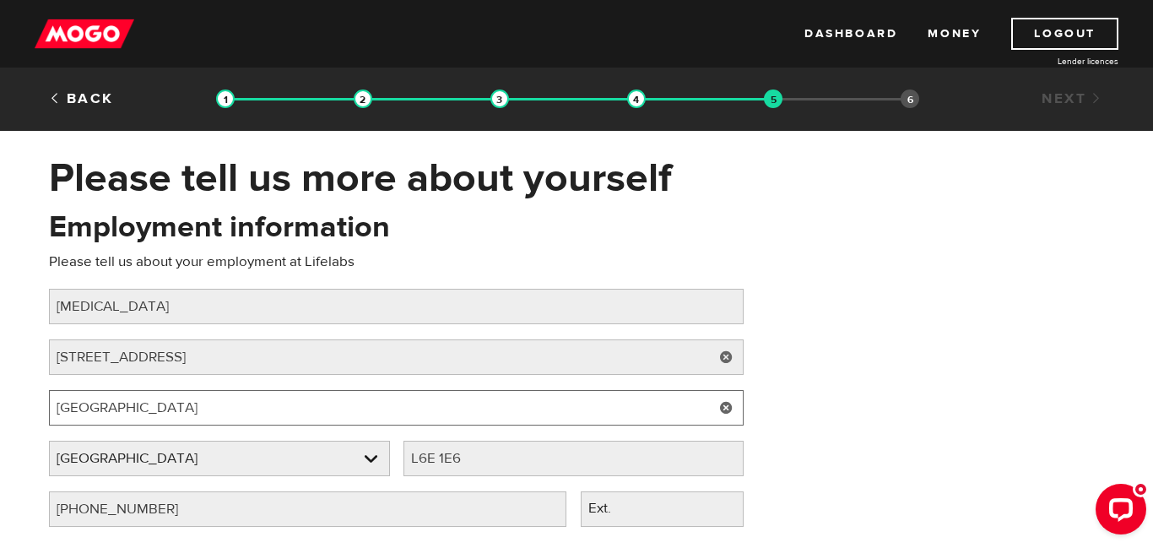
click at [149, 405] on input "Mississauga" at bounding box center [396, 407] width 695 height 35
type input "M"
type input "toronto"
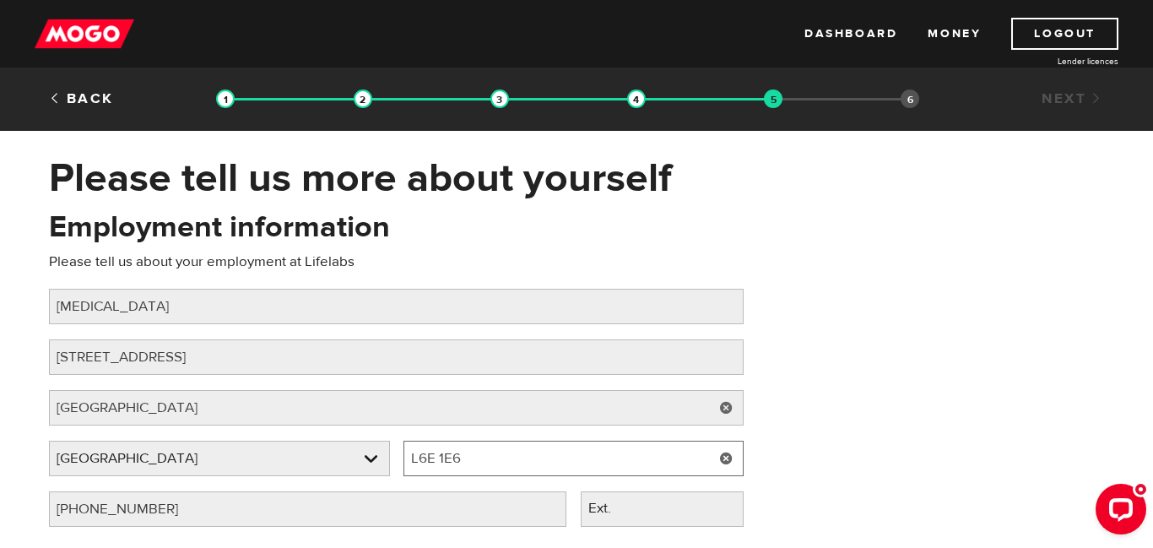
click at [495, 463] on input "L6E 1E6" at bounding box center [574, 458] width 341 height 35
type input "L"
type input "m9w 6j6"
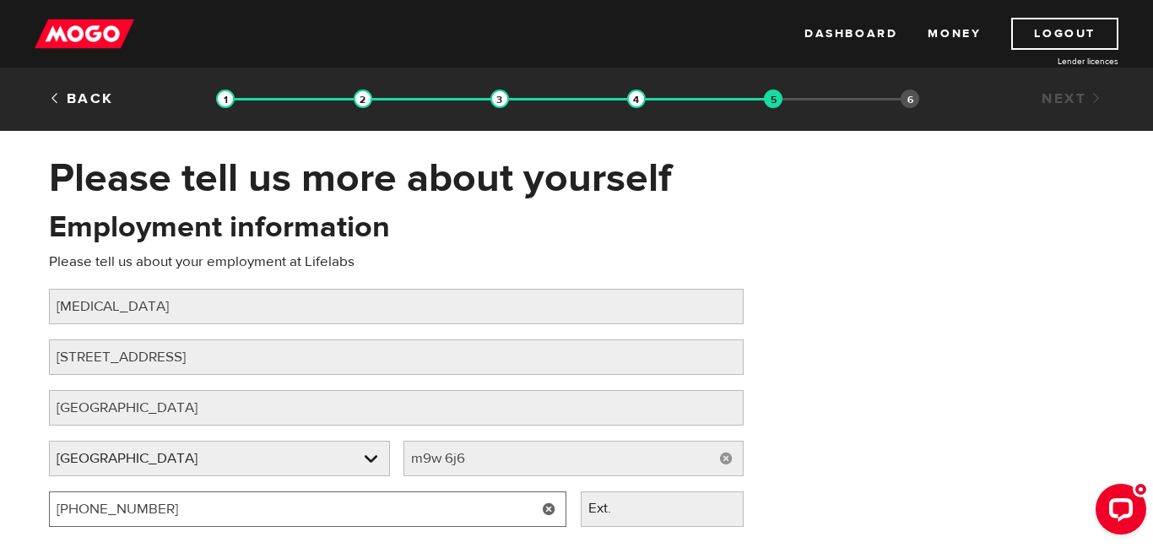
click at [203, 514] on input "(905) 565-0433" at bounding box center [308, 508] width 518 height 35
type input "(9 ) -"
type input "(416) 675-4530"
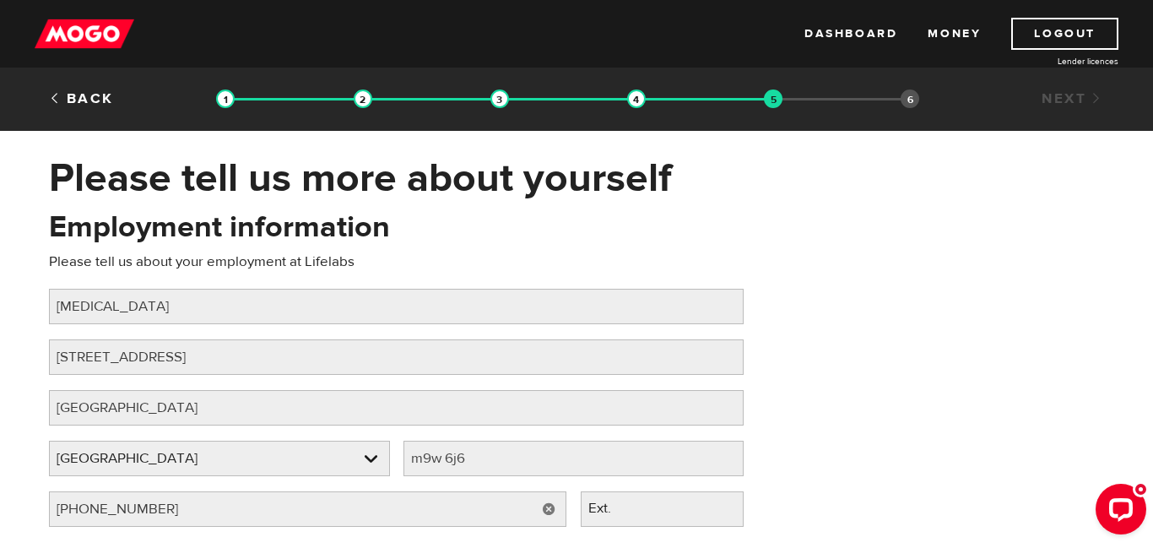
click at [925, 339] on div "Employment information Please tell us about your employment at Lifelabs Job tit…" at bounding box center [576, 374] width 1081 height 335
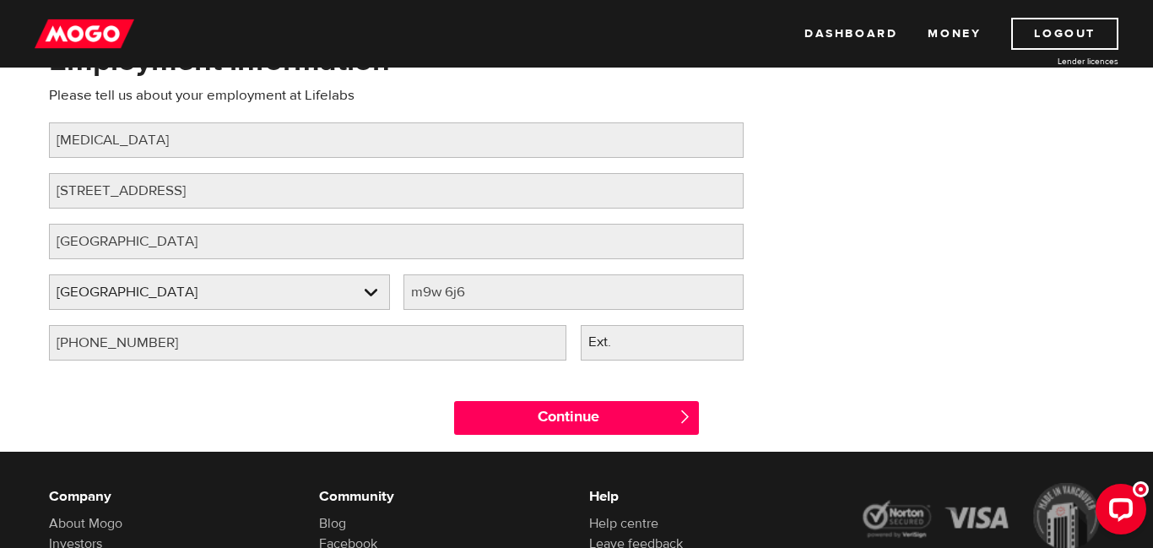
scroll to position [169, 0]
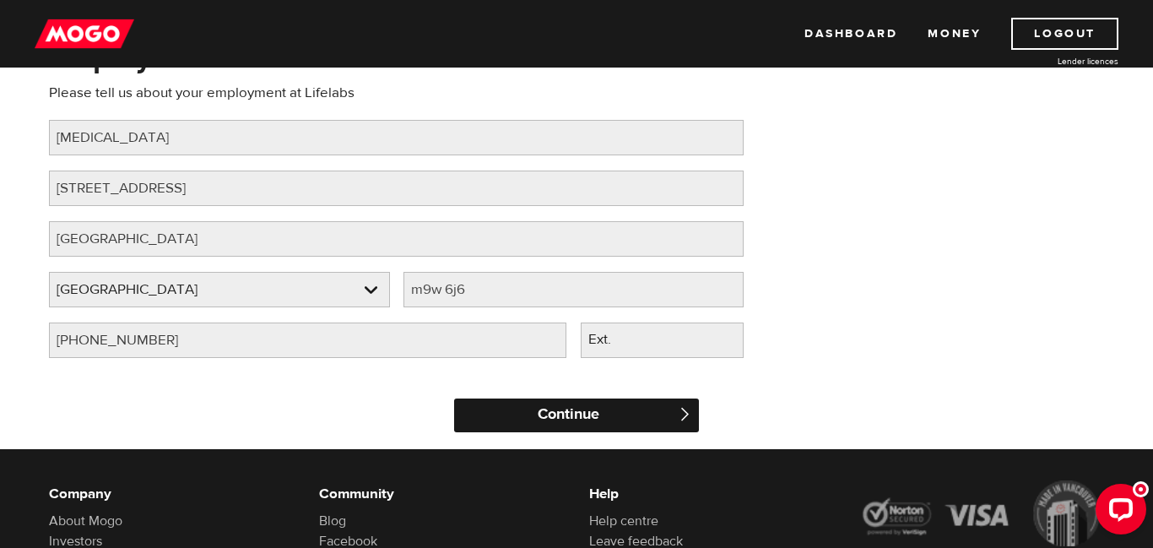
click at [628, 421] on input "Continue" at bounding box center [576, 416] width 245 height 34
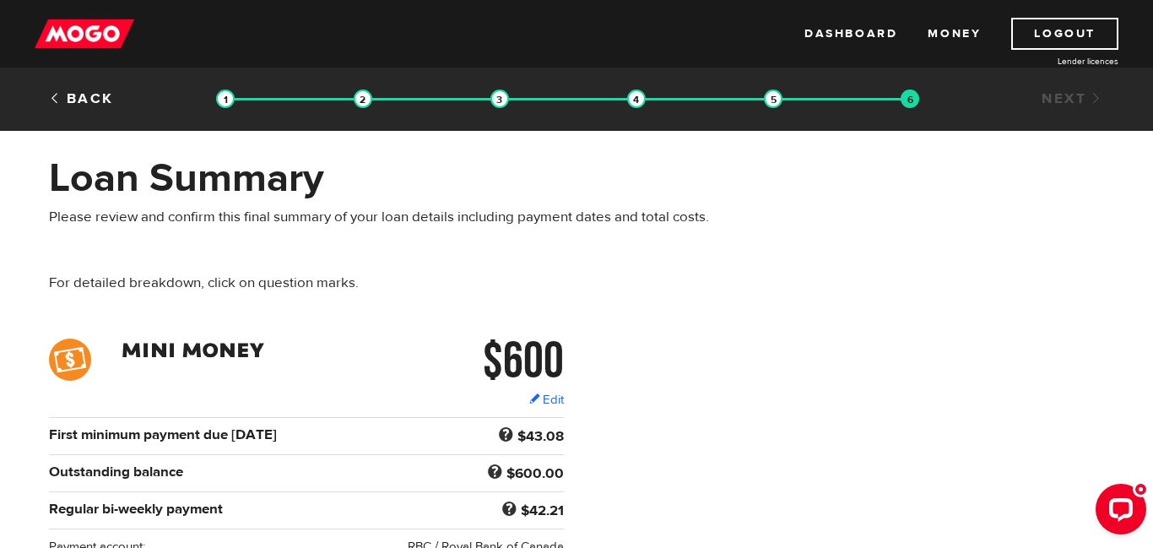
click at [893, 357] on div "$600 Edit $600 Regular bi-weekly payment $42.21 First minimum payment due [DATE…" at bounding box center [576, 458] width 1081 height 238
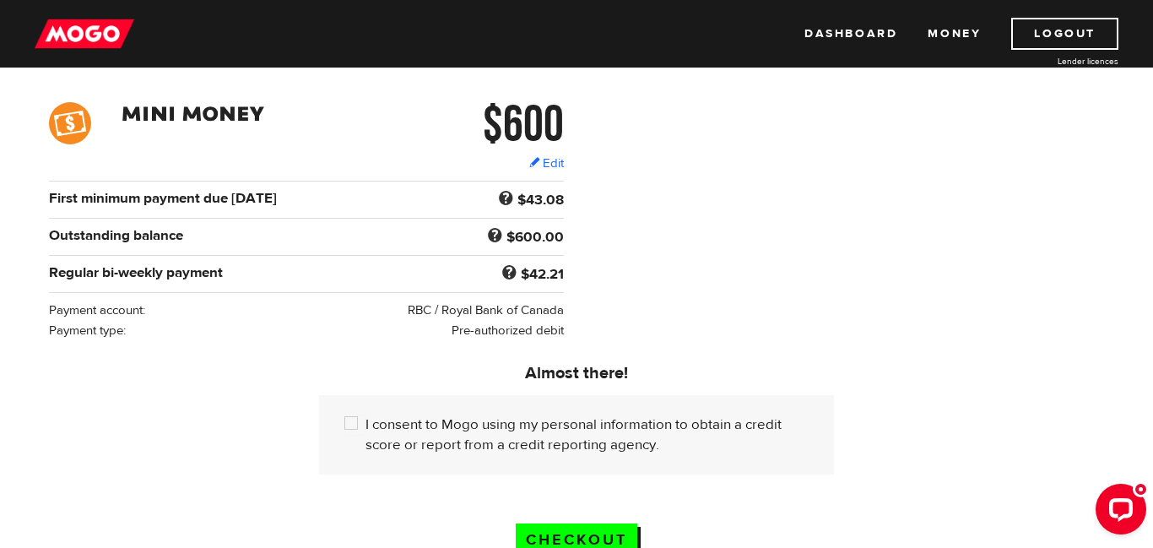
scroll to position [270, 0]
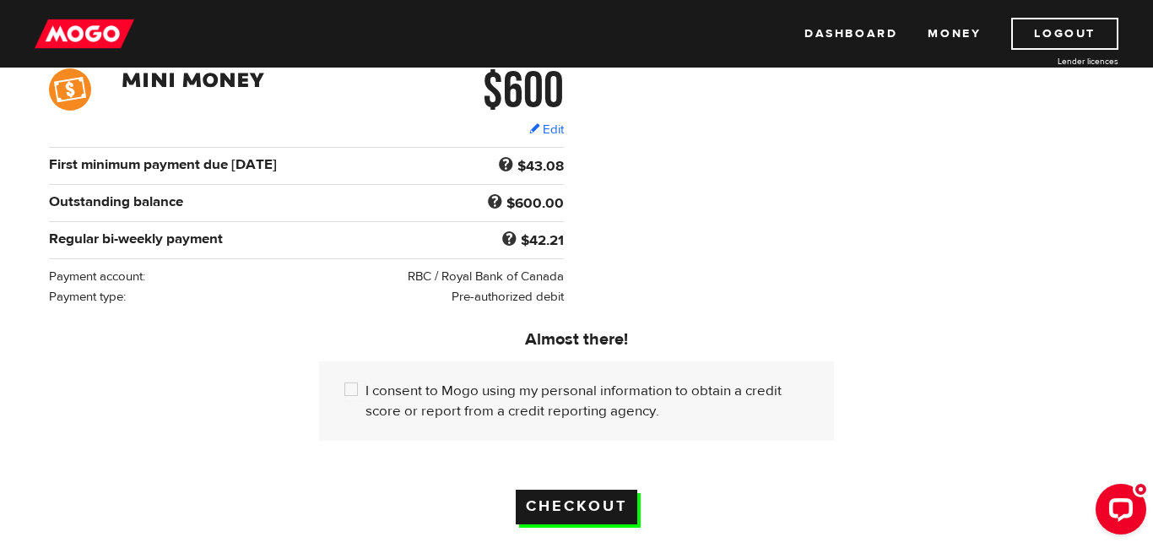
click at [589, 508] on input "Checkout" at bounding box center [577, 507] width 122 height 35
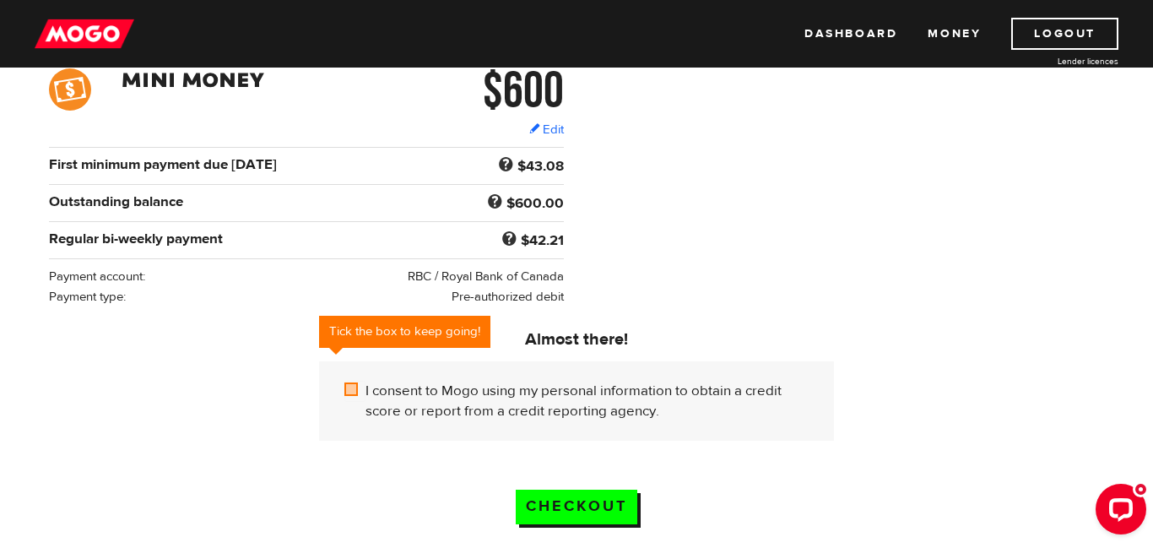
click at [352, 394] on input "I consent to Mogo using my personal information to obtain a credit score or rep…" at bounding box center [355, 391] width 21 height 21
checkbox input "true"
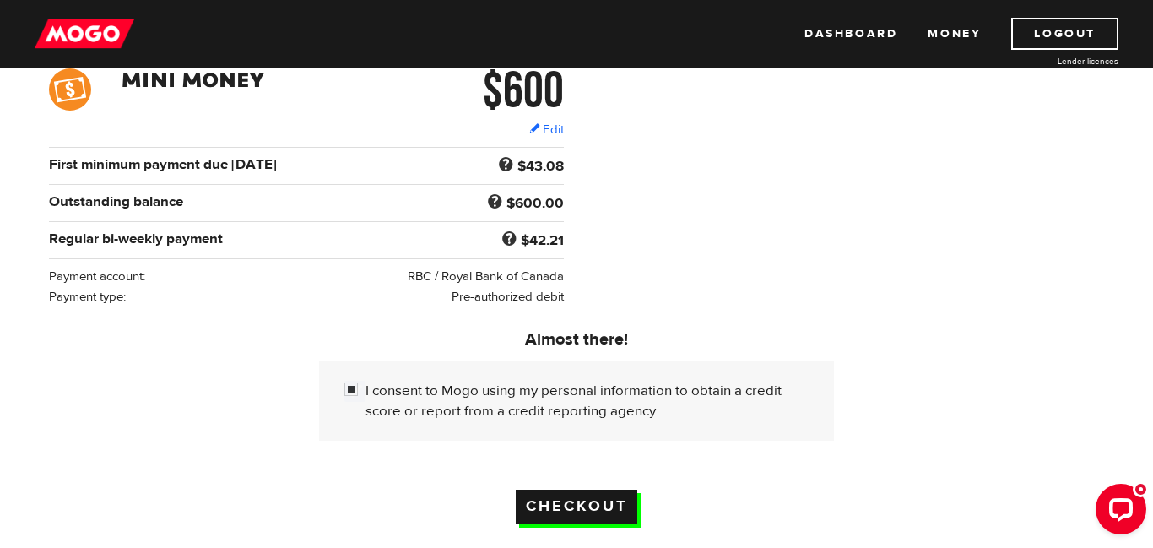
click at [595, 514] on input "Checkout" at bounding box center [577, 507] width 122 height 35
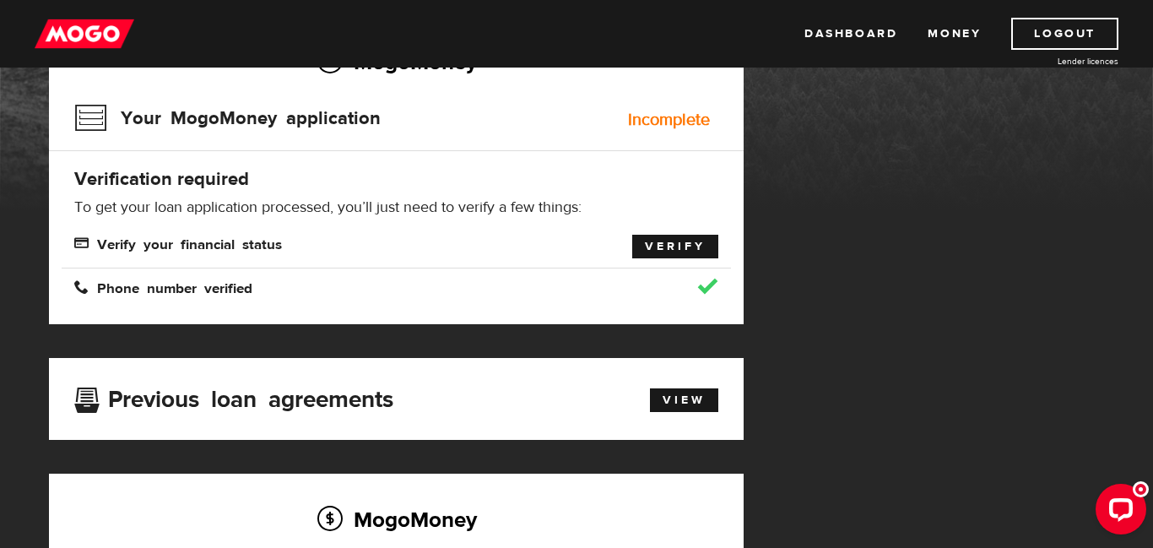
click at [687, 250] on link "Verify" at bounding box center [675, 247] width 86 height 24
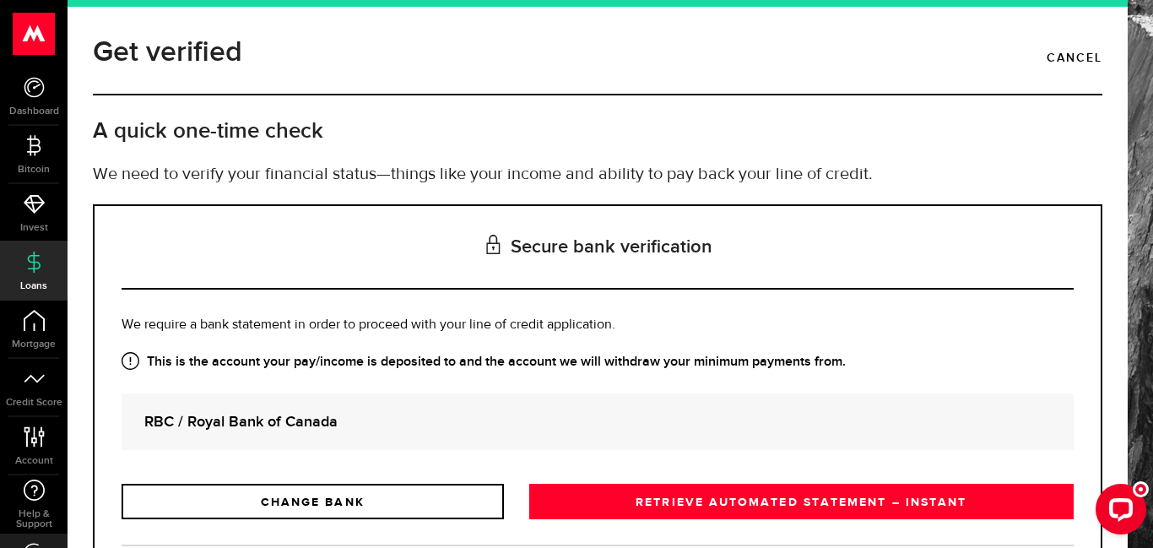
click at [1147, 370] on div "Get verified Cancel A quick one-time check We need to verify your financial sta…" at bounding box center [611, 274] width 1086 height 548
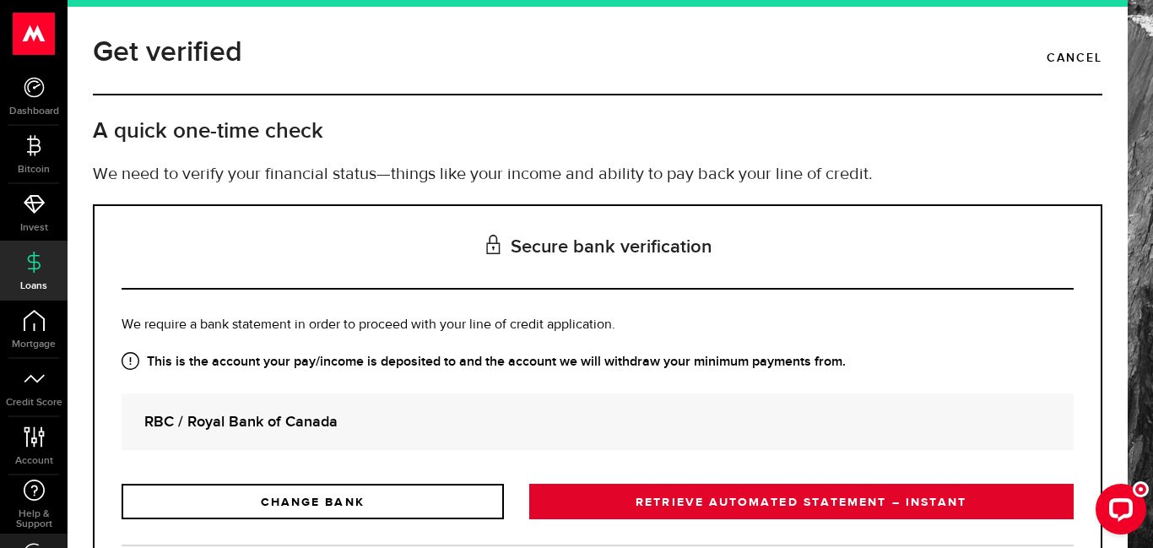
click at [802, 507] on link "RETRIEVE AUTOMATED STATEMENT – INSTANT" at bounding box center [801, 501] width 545 height 35
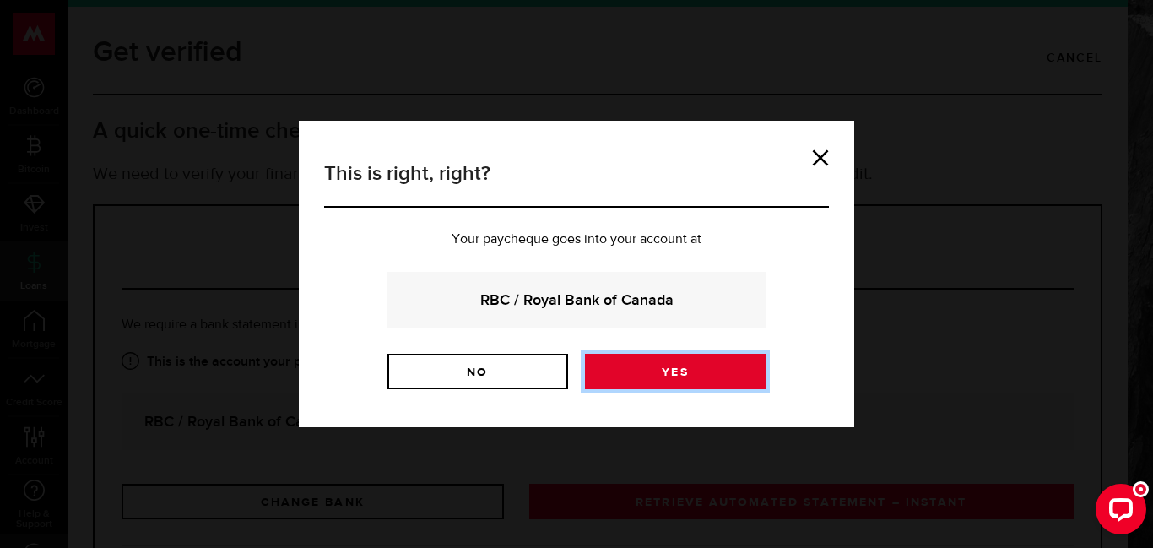
click at [692, 372] on link "Yes" at bounding box center [675, 371] width 181 height 35
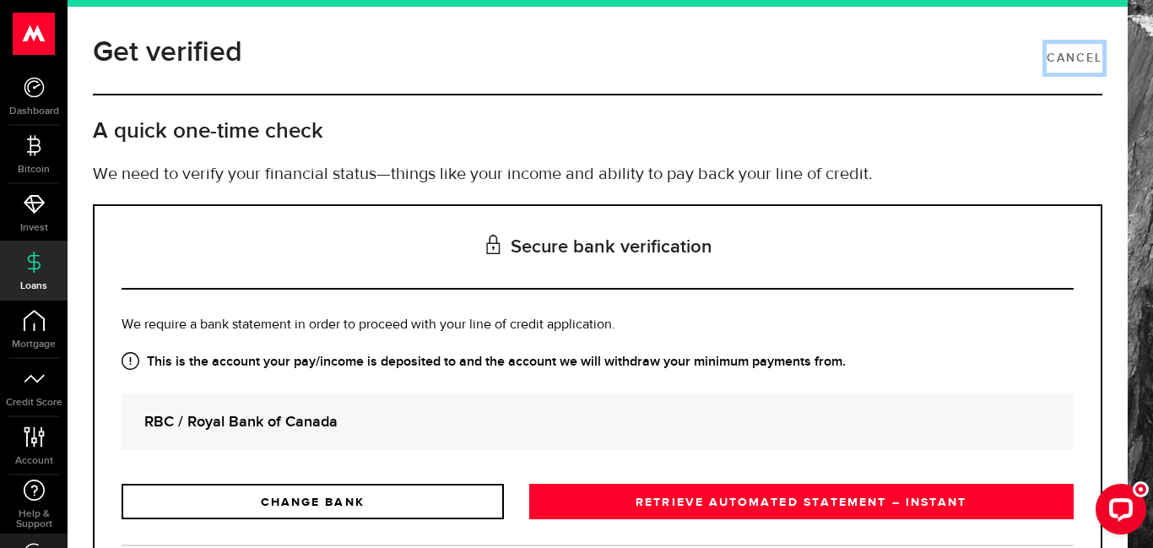
click at [1069, 53] on link "Cancel" at bounding box center [1075, 58] width 56 height 29
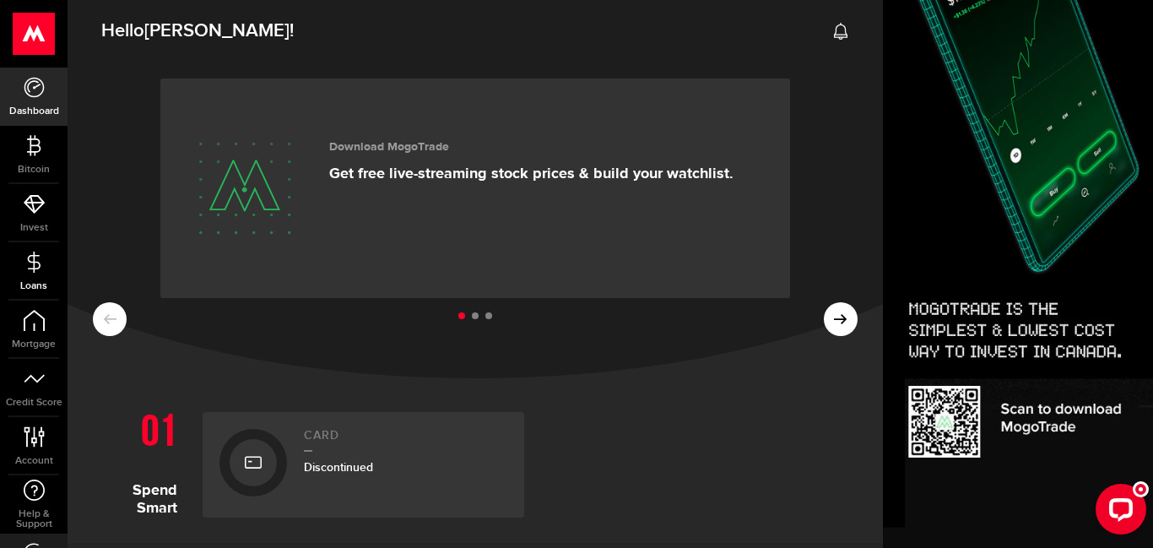
click at [27, 258] on use at bounding box center [33, 261] width 13 height 21
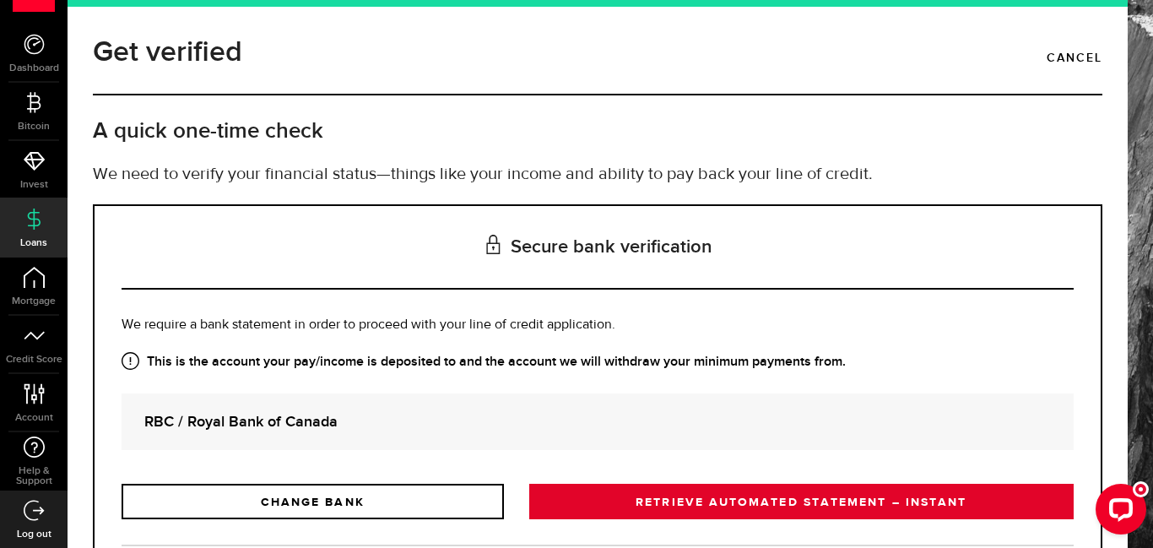
scroll to position [44, 0]
click at [843, 497] on link "RETRIEVE AUTOMATED STATEMENT – INSTANT" at bounding box center [801, 501] width 545 height 35
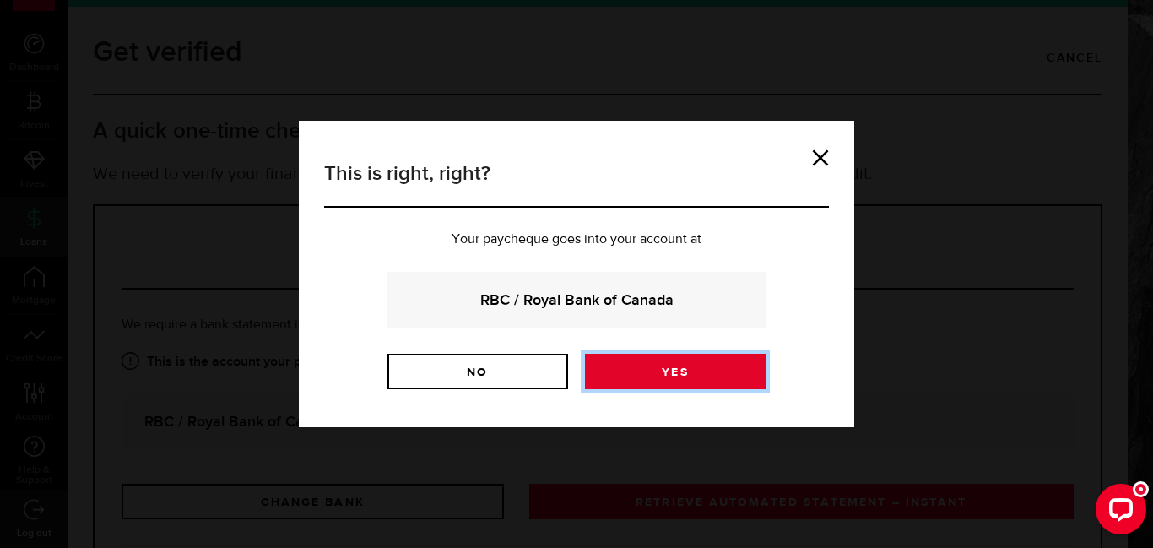
click at [685, 377] on link "Yes" at bounding box center [675, 371] width 181 height 35
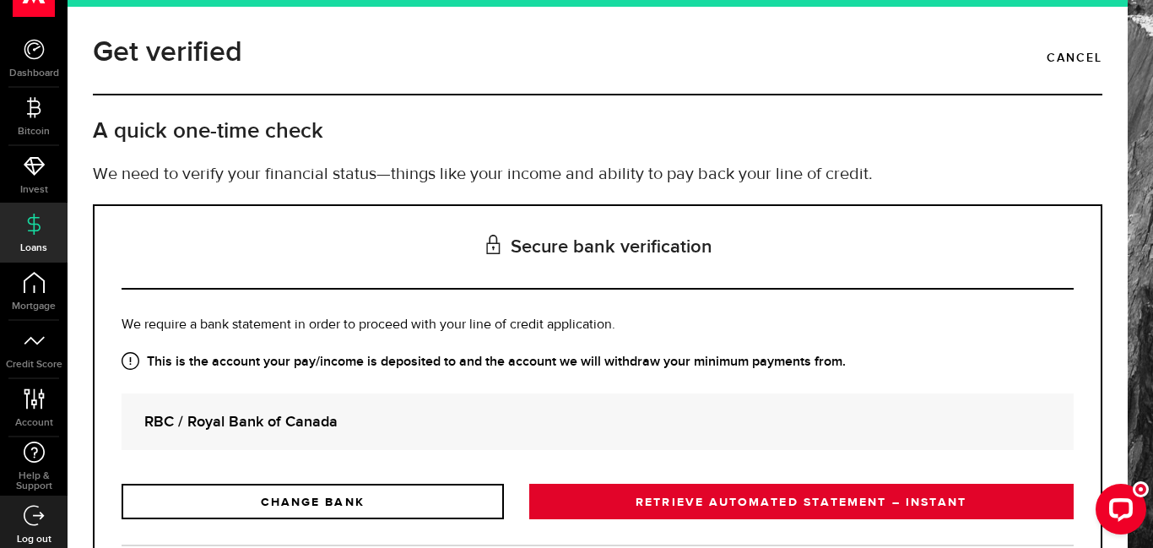
scroll to position [44, 0]
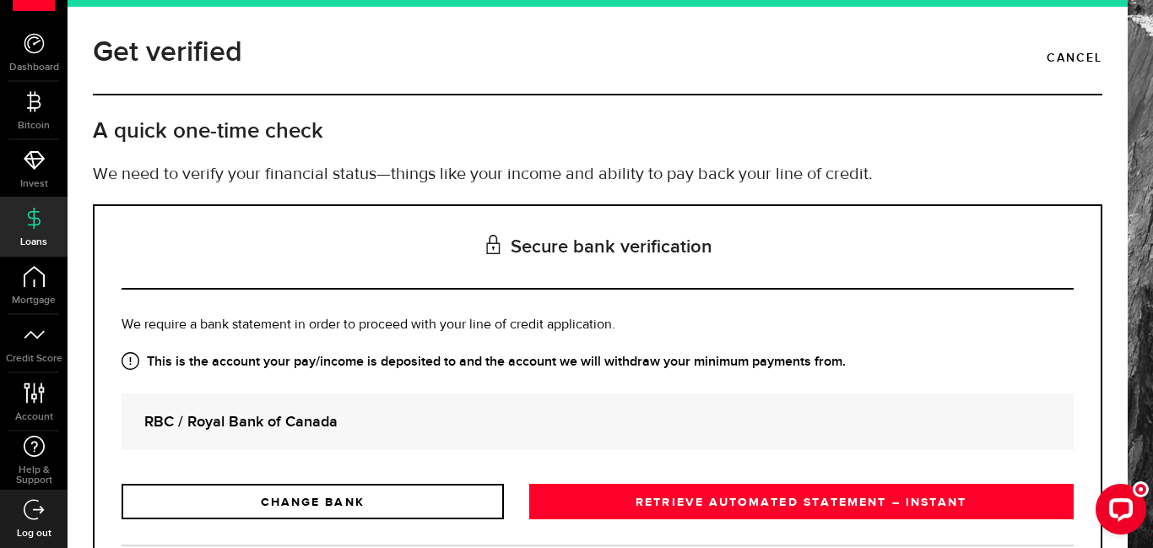
click at [1007, 385] on div "Is this the bank account you want us to get your bank statements from? We requi…" at bounding box center [598, 417] width 953 height 204
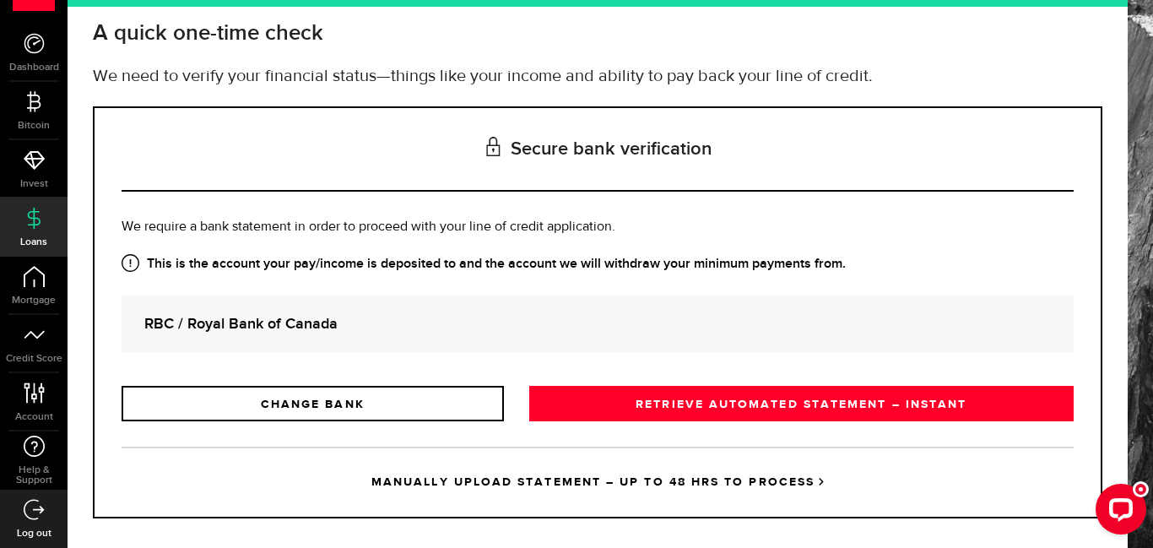
scroll to position [117, 0]
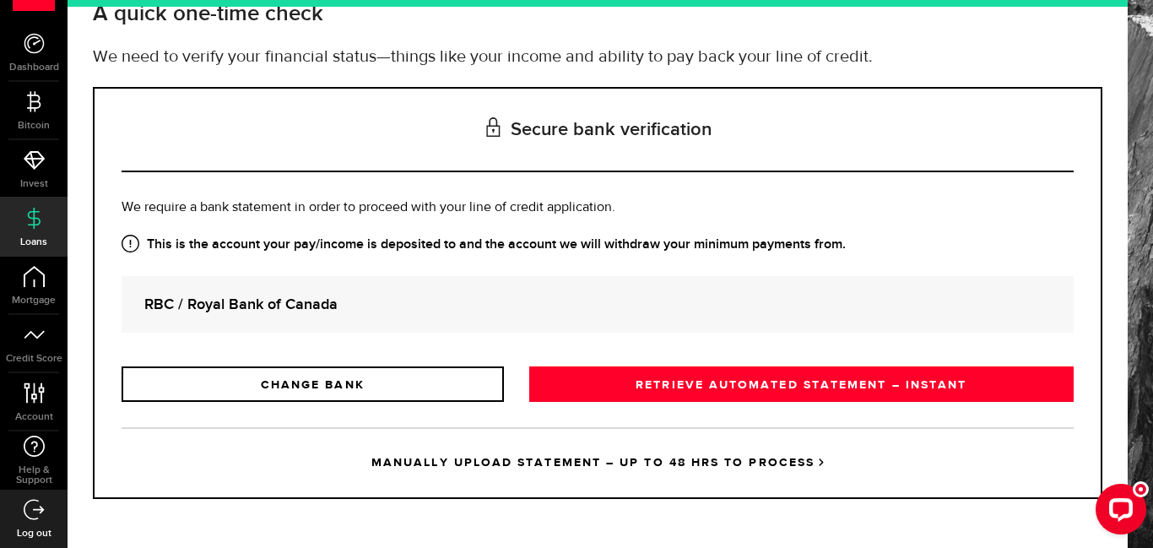
click at [715, 469] on link "MANUALLY UPLOAD STATEMENT – UP TO 48 HRS TO PROCESS" at bounding box center [598, 462] width 953 height 70
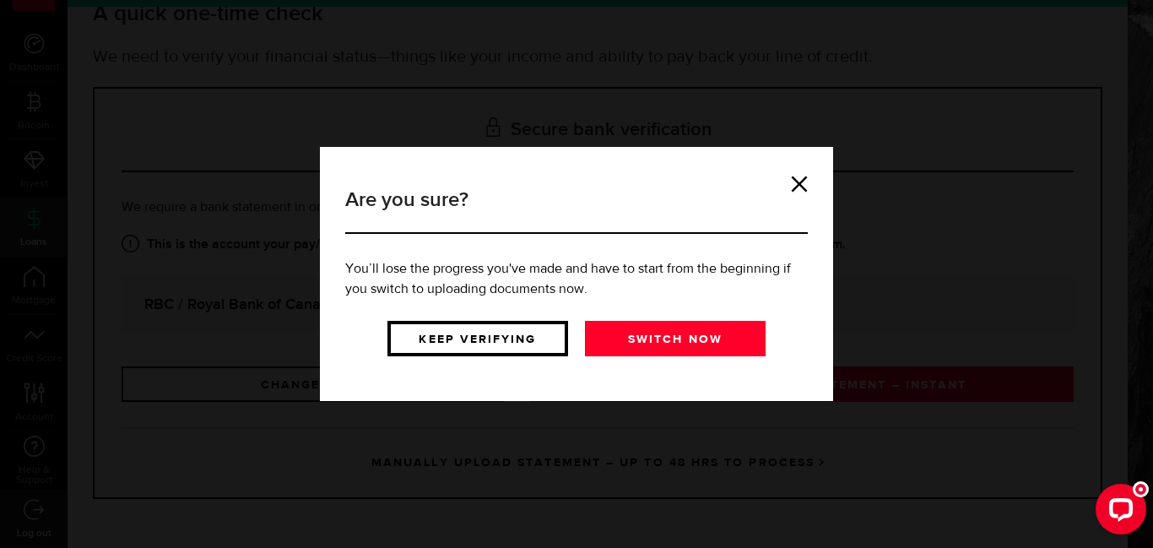
click at [525, 348] on link "Keep verifying" at bounding box center [478, 338] width 181 height 35
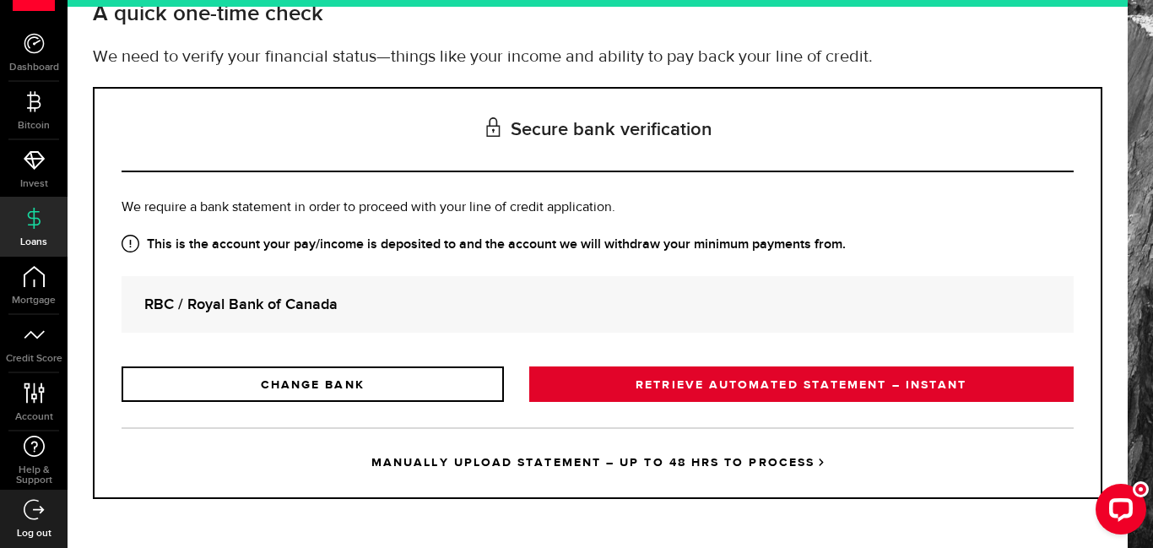
click at [735, 385] on link "RETRIEVE AUTOMATED STATEMENT – INSTANT" at bounding box center [801, 383] width 545 height 35
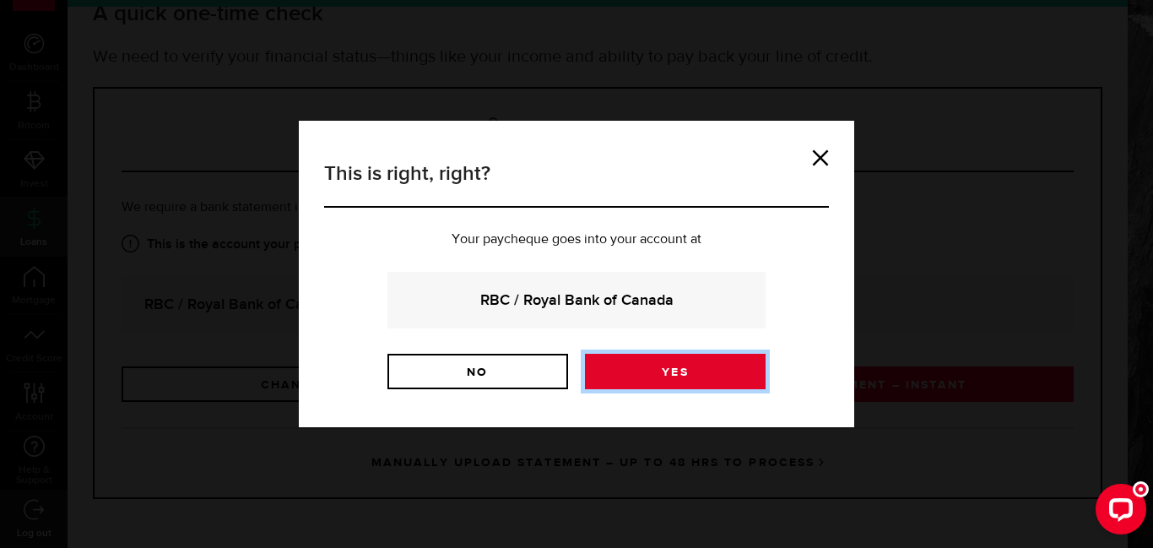
click at [718, 372] on link "Yes" at bounding box center [675, 371] width 181 height 35
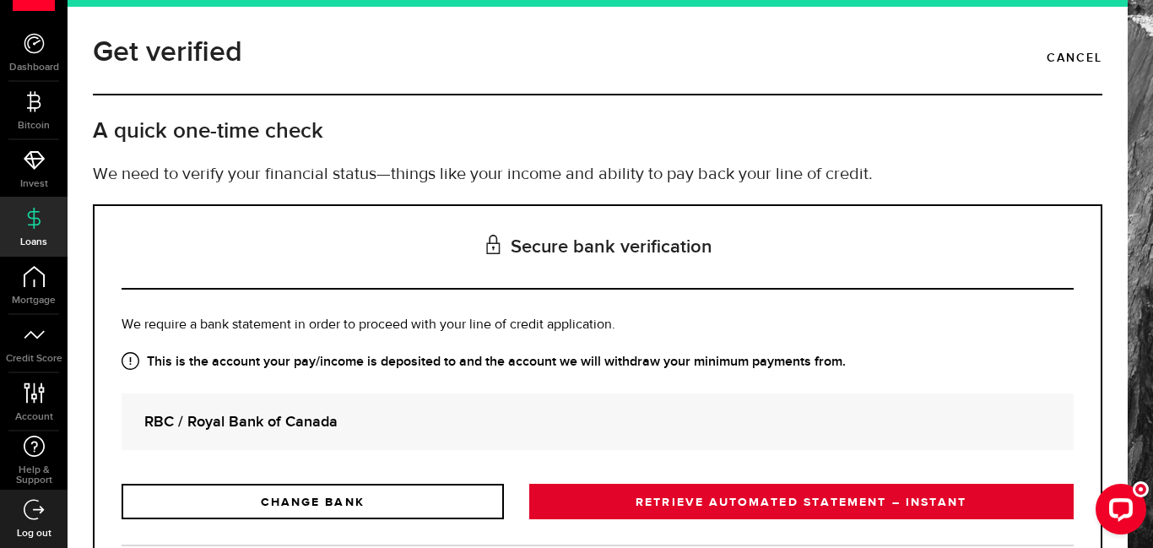
click at [776, 506] on link "RETRIEVE AUTOMATED STATEMENT – INSTANT" at bounding box center [801, 501] width 545 height 35
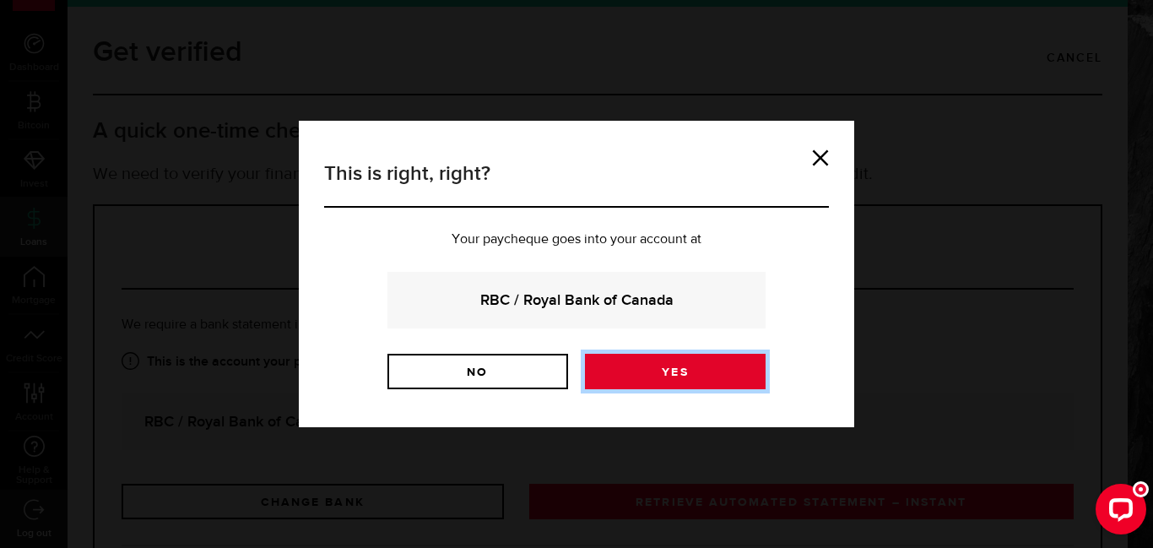
click at [695, 383] on link "Yes" at bounding box center [675, 371] width 181 height 35
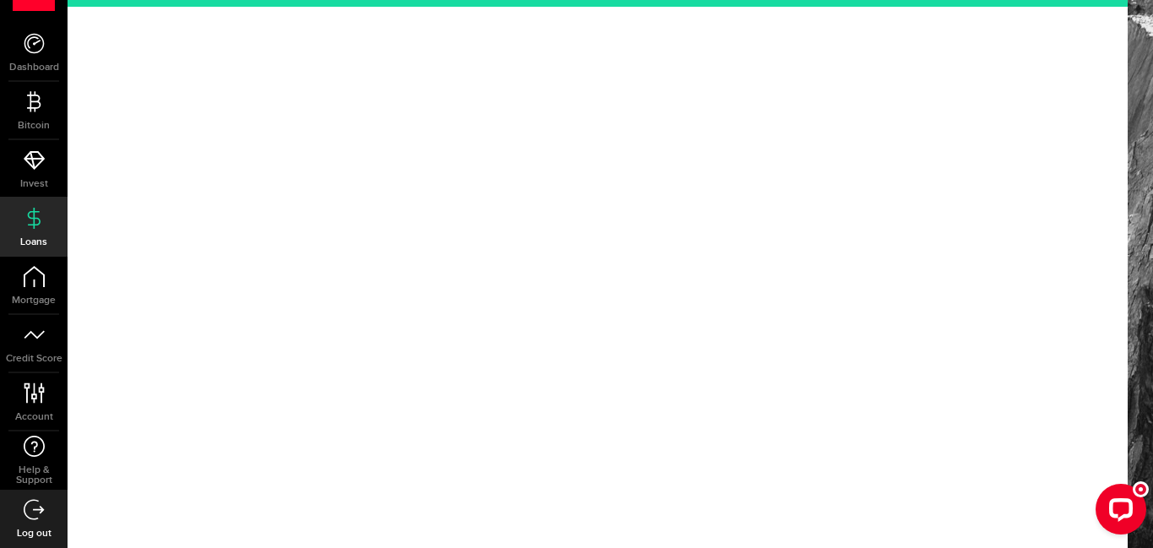
click at [1014, 59] on div at bounding box center [598, 274] width 1061 height 548
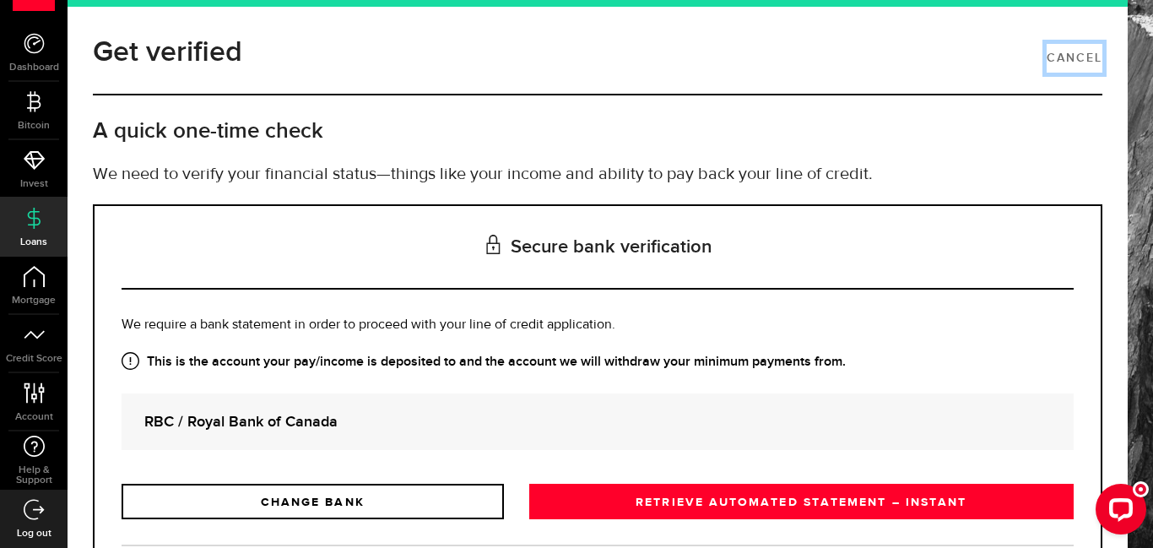
click at [1095, 56] on link "Cancel" at bounding box center [1075, 58] width 56 height 29
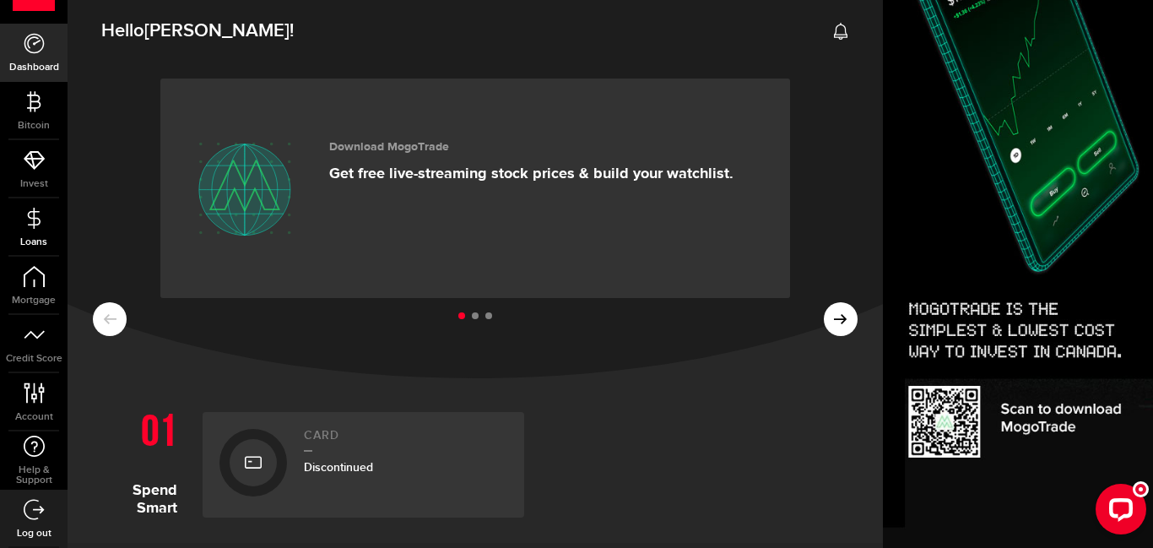
click at [24, 229] on link "Loans" at bounding box center [34, 226] width 68 height 57
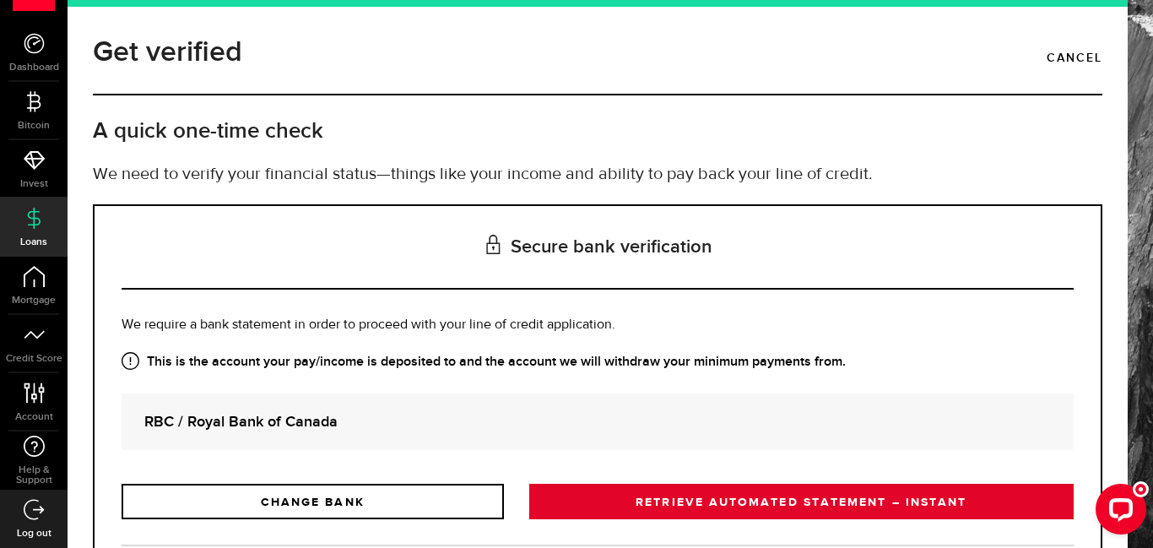
click at [833, 508] on link "RETRIEVE AUTOMATED STATEMENT – INSTANT" at bounding box center [801, 501] width 545 height 35
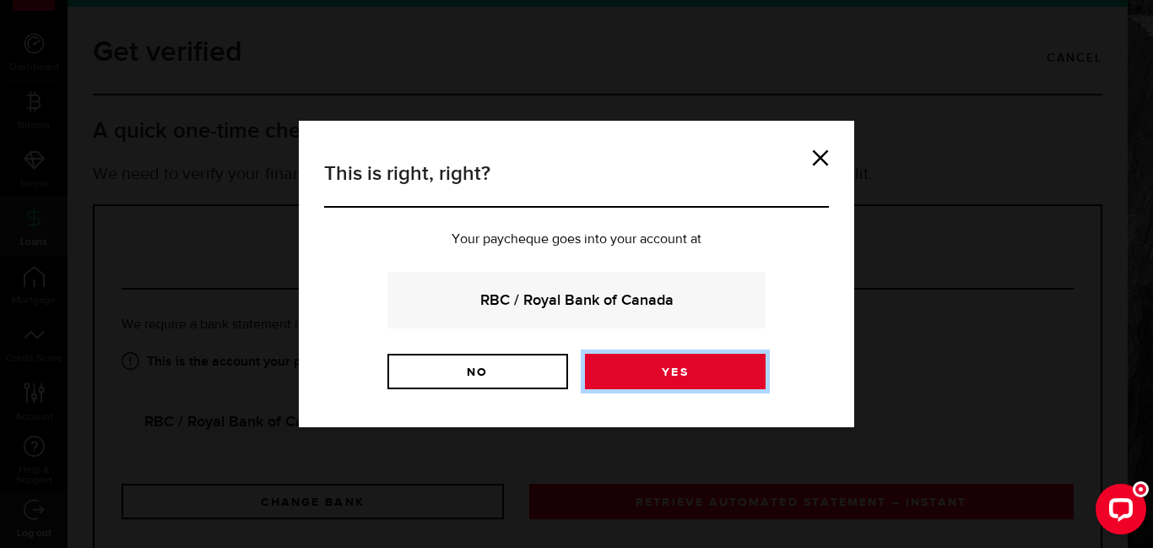
click at [670, 380] on link "Yes" at bounding box center [675, 371] width 181 height 35
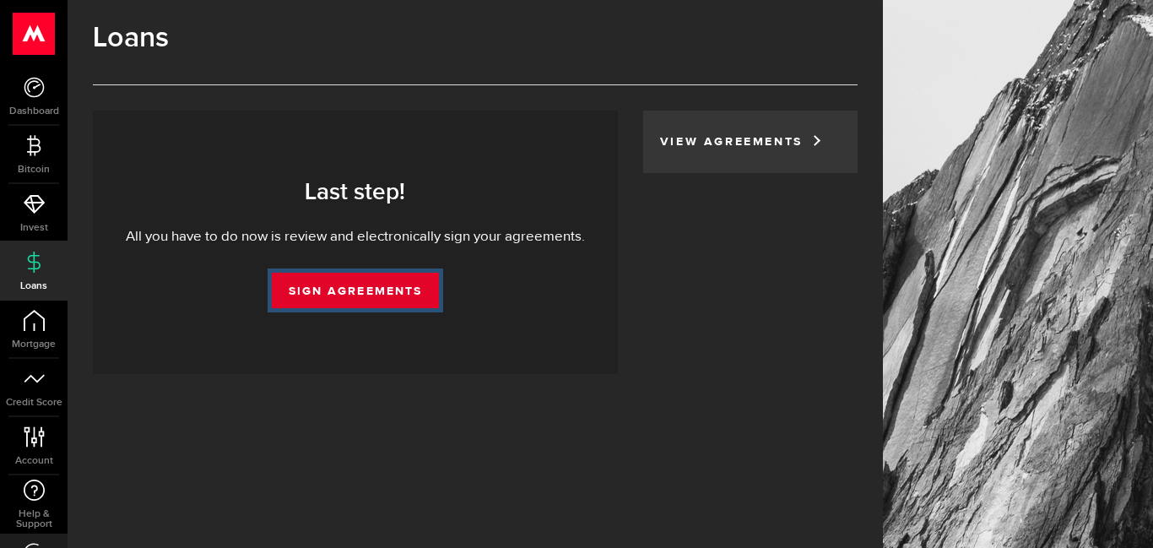
click at [390, 290] on link "Sign Agreements" at bounding box center [355, 290] width 167 height 35
click at [354, 294] on link "Sign Agreements" at bounding box center [355, 290] width 167 height 35
